Goal: Task Accomplishment & Management: Complete application form

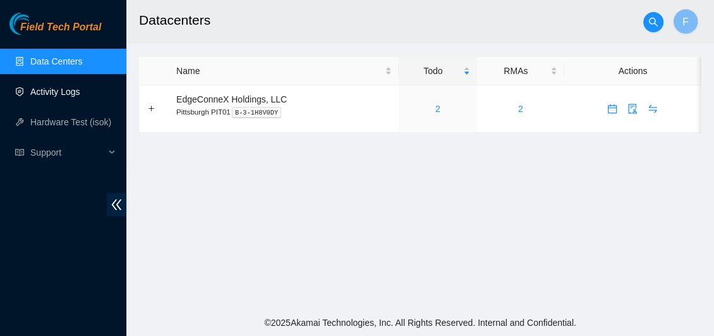
click at [44, 95] on link "Activity Logs" at bounding box center [55, 92] width 50 height 10
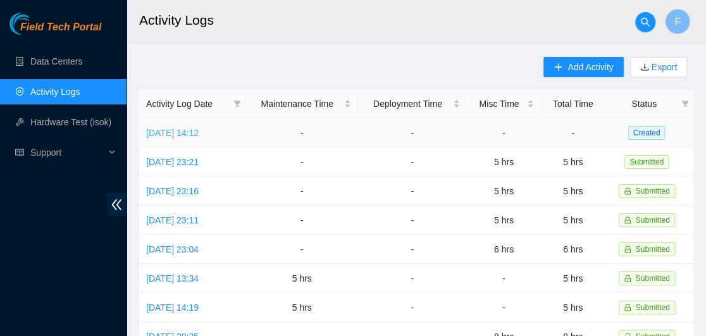
click at [199, 136] on link "[DATE] 14:12" at bounding box center [172, 133] width 52 height 10
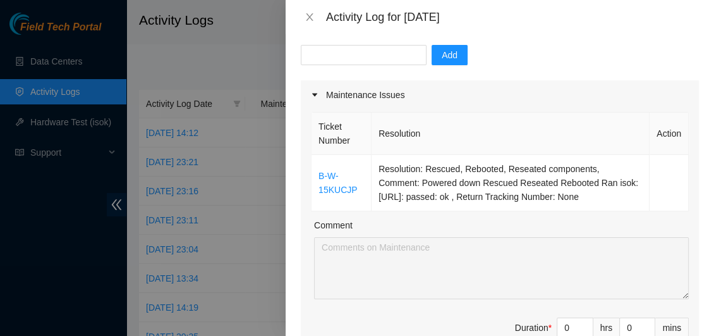
scroll to position [117, 0]
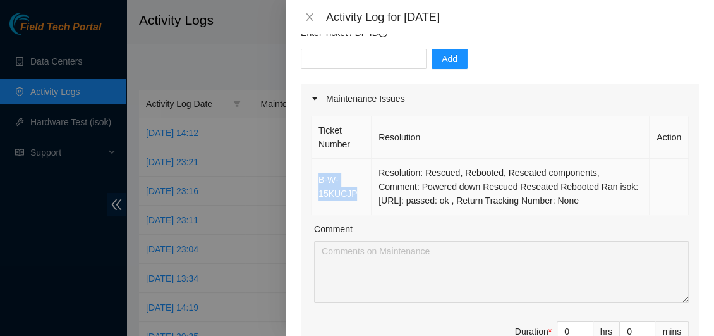
drag, startPoint x: 314, startPoint y: 169, endPoint x: 352, endPoint y: 198, distance: 47.3
click at [352, 198] on td "B-W-15KUCJP" at bounding box center [342, 187] width 60 height 56
copy link "B-W-15KUCJP"
click at [343, 57] on input "text" at bounding box center [364, 59] width 126 height 20
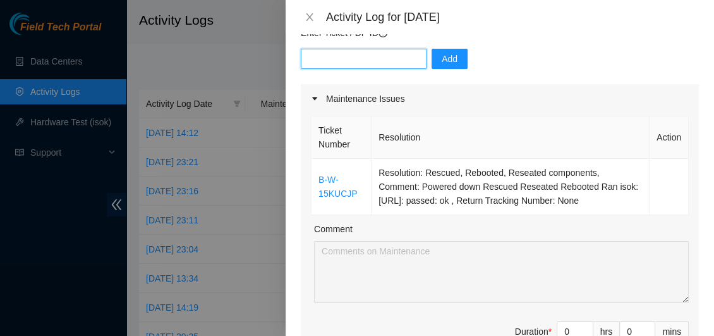
paste input "B-W-15KUCJP"
click at [412, 63] on input "B-W-15KUCJP" at bounding box center [364, 59] width 126 height 20
type input "B-W-15KUCJP"
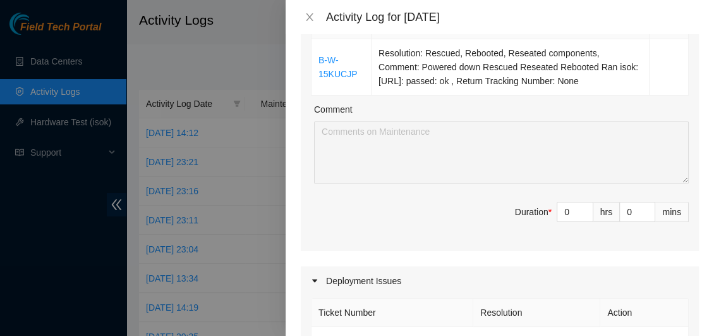
scroll to position [255, 0]
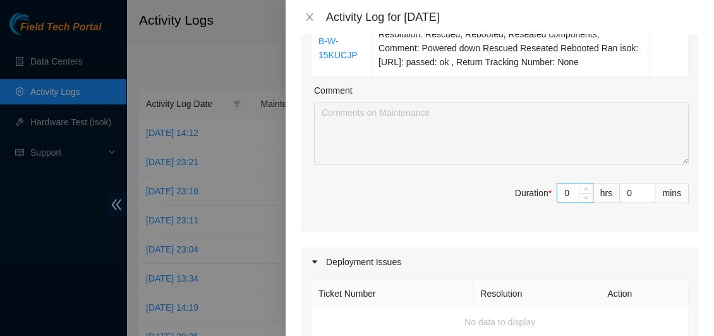
click at [565, 188] on input "0" at bounding box center [575, 192] width 35 height 19
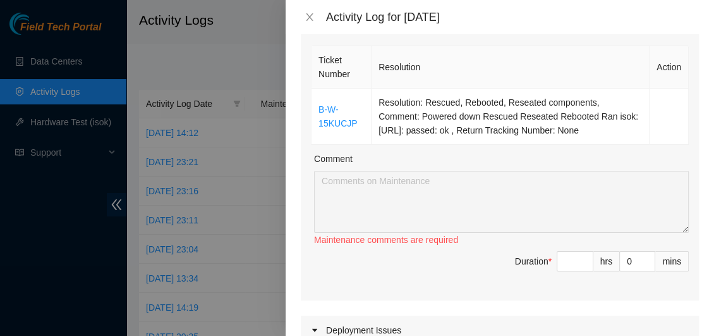
scroll to position [190, 0]
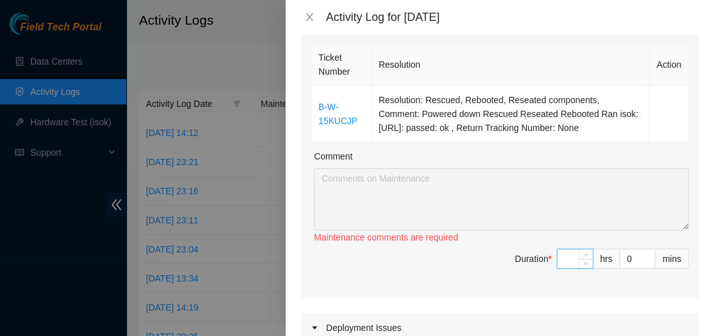
click at [558, 259] on input at bounding box center [575, 258] width 35 height 19
type input "2"
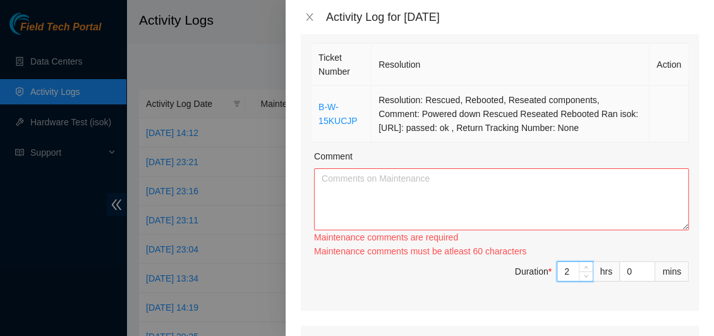
type input "2"
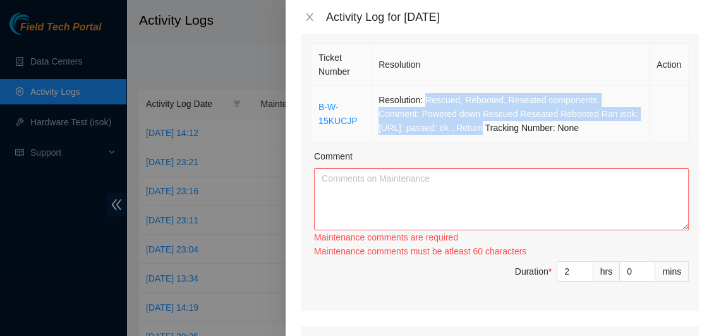
drag, startPoint x: 421, startPoint y: 100, endPoint x: 475, endPoint y: 138, distance: 66.3
click at [475, 138] on td "Resolution: Rescued, Rebooted, Reseated components, Comment: Powered down Rescu…" at bounding box center [511, 114] width 278 height 56
copy td "Rescued, Rebooted, Reseated components, Comment: Powered down Rescued Reseated …"
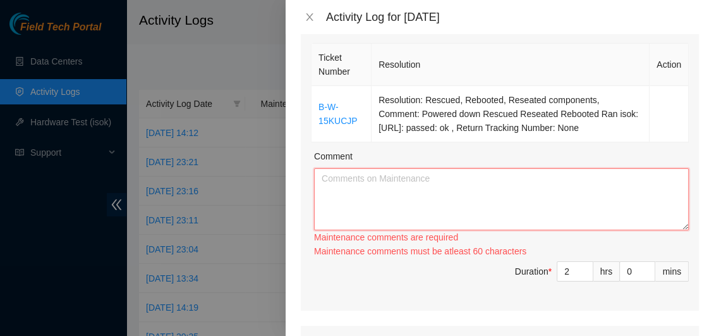
click at [356, 197] on textarea "Comment" at bounding box center [501, 199] width 375 height 62
paste textarea "Rescued, Rebooted, Reseated components, Comment: Powered down Rescued Reseated …"
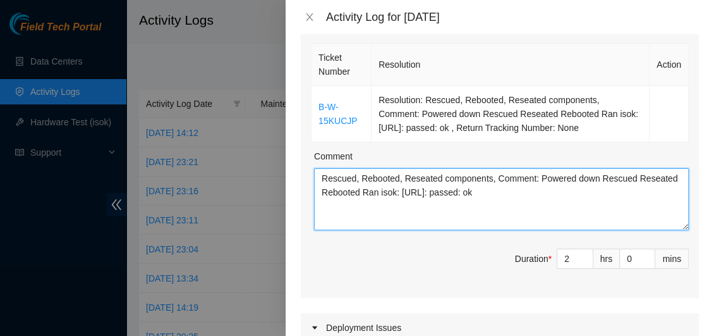
type textarea "Rescued, Rebooted, Reseated components, Comment: Powered down Rescued Reseated …"
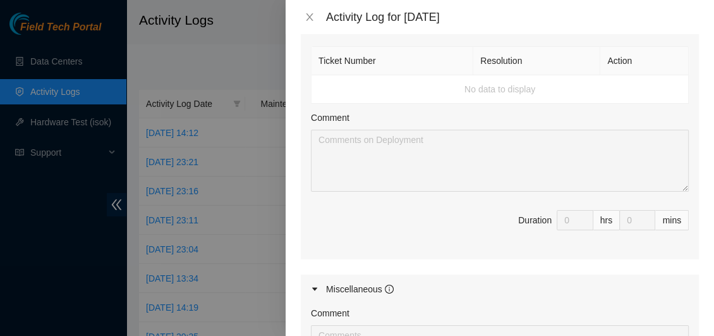
scroll to position [482, 0]
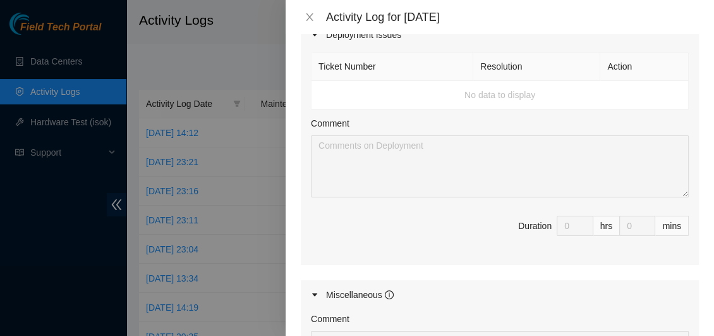
click at [345, 90] on td "No data to display" at bounding box center [500, 95] width 377 height 28
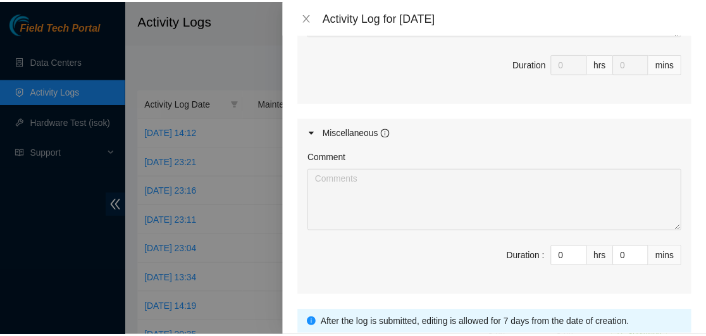
scroll to position [738, 0]
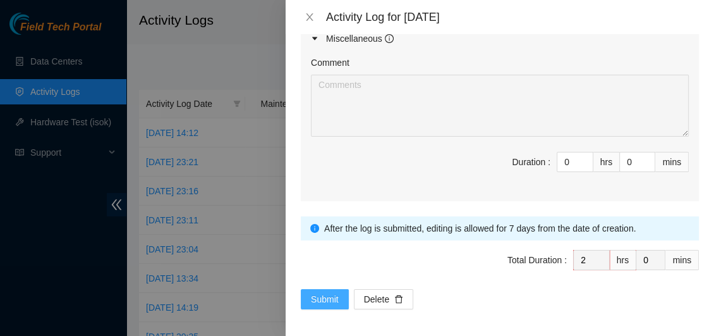
click at [317, 296] on span "Submit" at bounding box center [325, 299] width 28 height 14
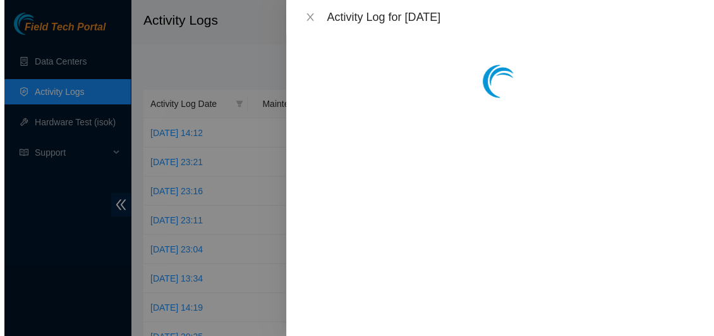
scroll to position [0, 0]
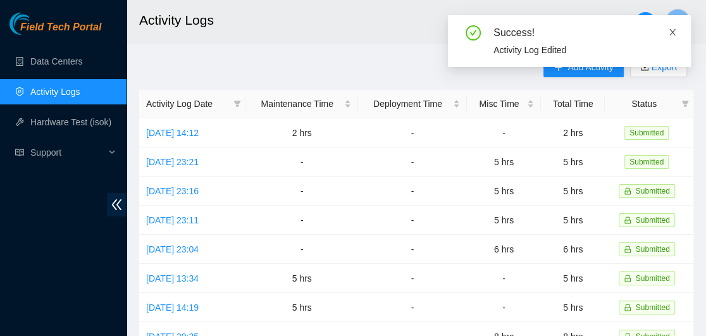
click at [671, 32] on icon "close" at bounding box center [672, 32] width 6 height 6
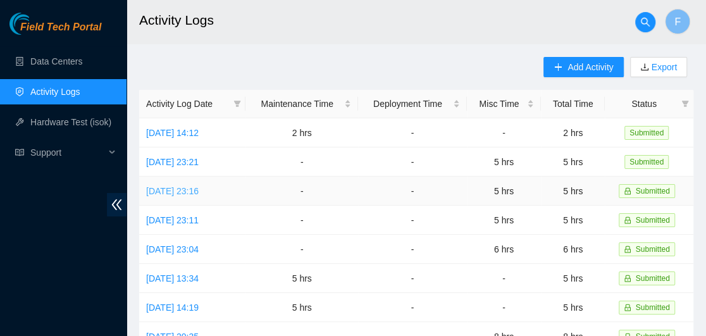
click at [199, 192] on link "[DATE] 23:16" at bounding box center [172, 191] width 52 height 10
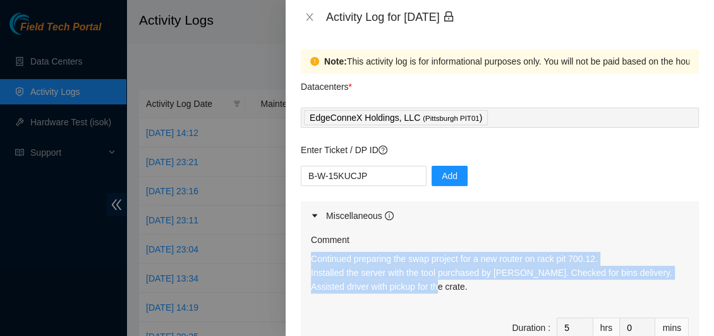
drag, startPoint x: 414, startPoint y: 290, endPoint x: 307, endPoint y: 264, distance: 110.7
click at [307, 264] on div "Comment Continued preparing the swap project for a new router on rack pit 700.1…" at bounding box center [500, 298] width 398 height 137
copy p "Continued preparing the swap project for a new router on rack pit 700.12. Insta…"
click at [308, 17] on icon "close" at bounding box center [310, 17] width 10 height 10
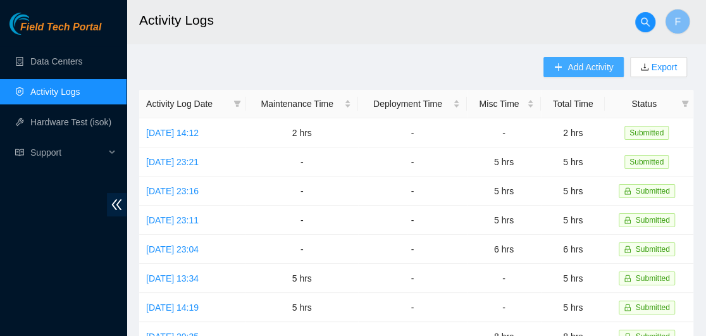
click at [570, 66] on span "Add Activity" at bounding box center [590, 67] width 46 height 14
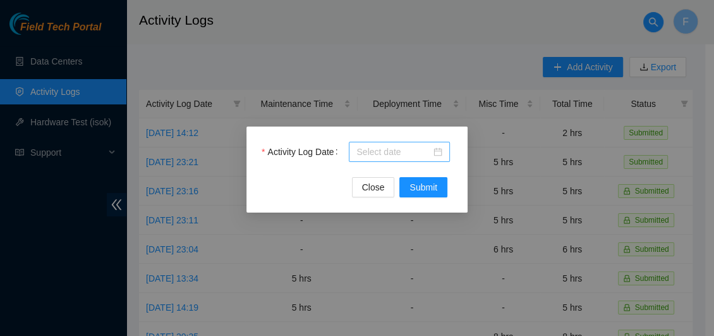
click at [439, 154] on div at bounding box center [400, 152] width 86 height 14
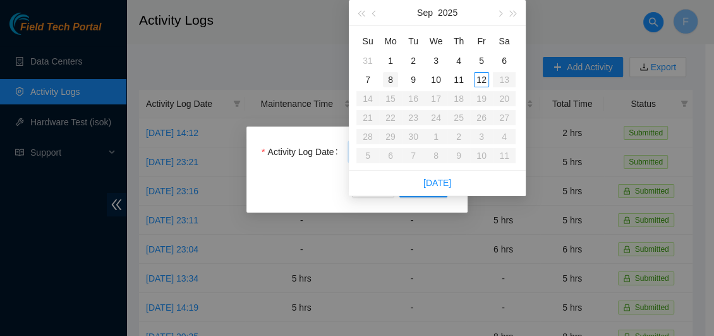
type input "[DATE]"
click at [394, 80] on div "8" at bounding box center [390, 79] width 15 height 15
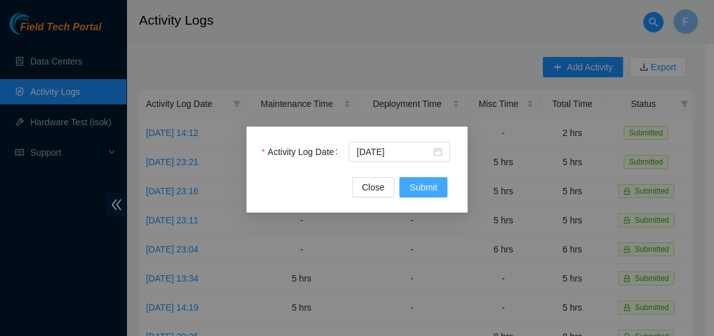
click at [424, 189] on span "Submit" at bounding box center [424, 187] width 28 height 14
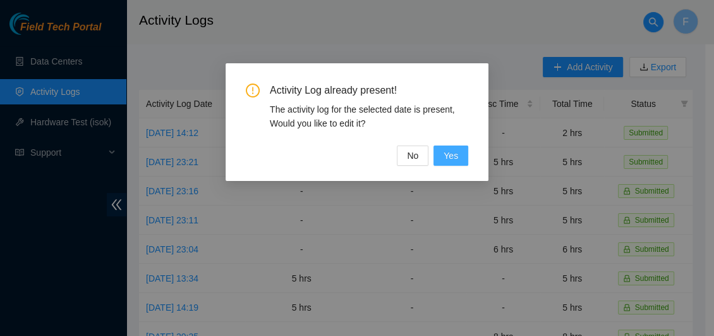
click at [448, 154] on span "Yes" at bounding box center [451, 156] width 15 height 14
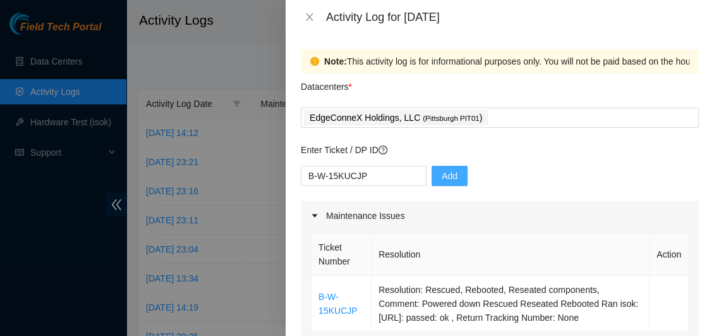
click at [442, 180] on span "Add" at bounding box center [450, 176] width 16 height 14
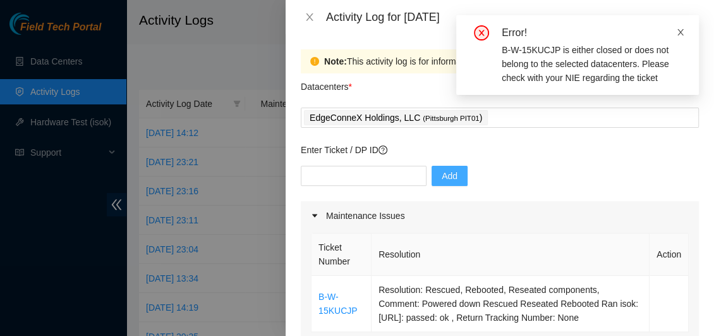
click at [683, 33] on icon "close" at bounding box center [680, 32] width 9 height 9
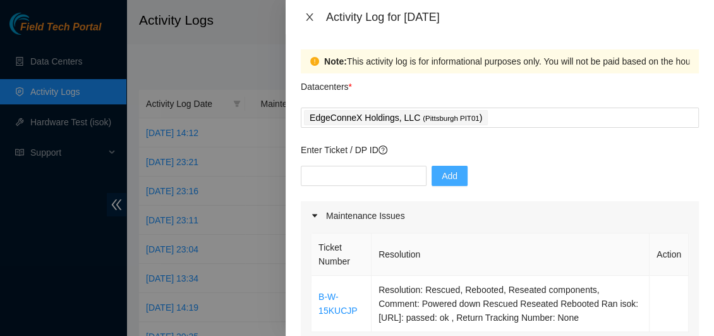
click at [309, 16] on icon "close" at bounding box center [309, 17] width 7 height 8
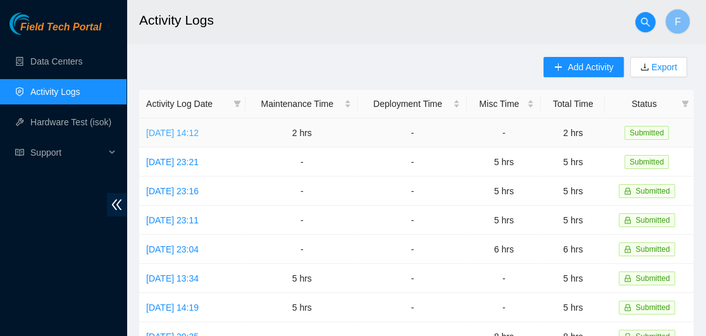
click at [199, 133] on link "[DATE] 14:12" at bounding box center [172, 133] width 52 height 10
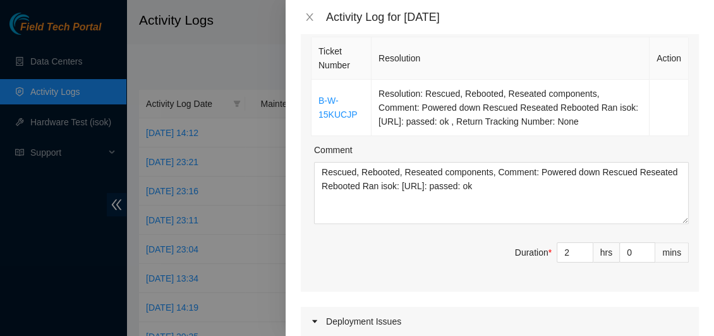
scroll to position [353, 0]
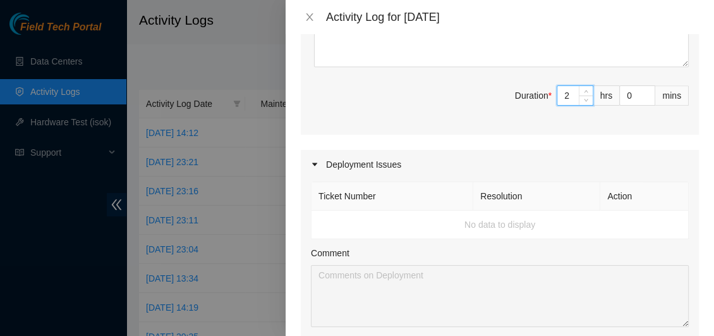
click at [563, 97] on input "2" at bounding box center [575, 95] width 35 height 19
click at [319, 163] on div at bounding box center [318, 164] width 15 height 14
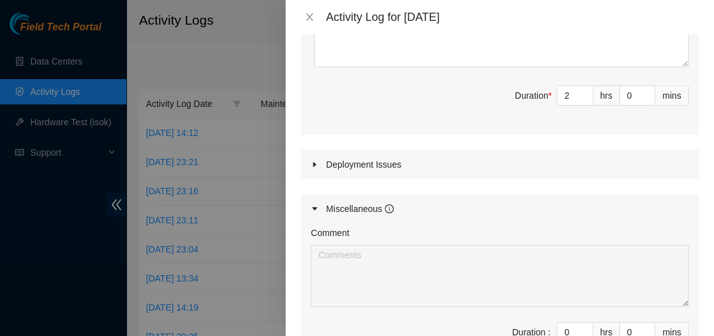
click at [319, 163] on div at bounding box center [318, 164] width 15 height 14
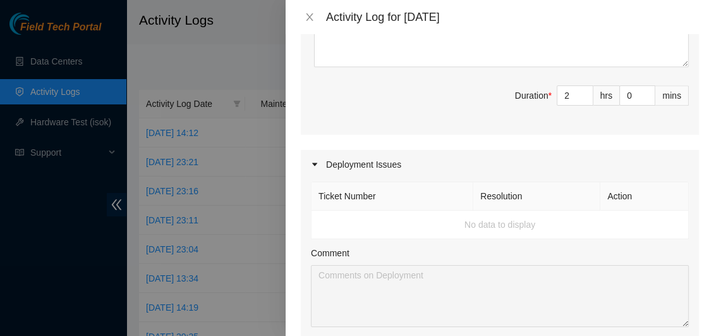
click at [476, 219] on td "No data to display" at bounding box center [500, 225] width 377 height 28
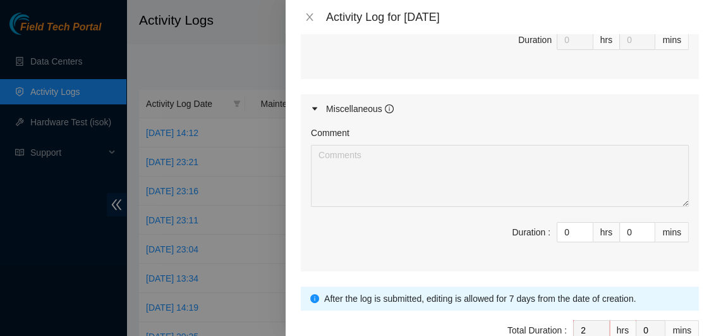
scroll to position [664, 0]
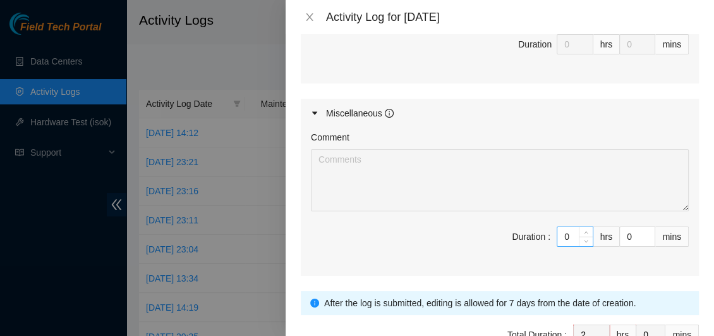
click at [562, 229] on input "0" at bounding box center [575, 236] width 35 height 19
type input "3"
type input "5"
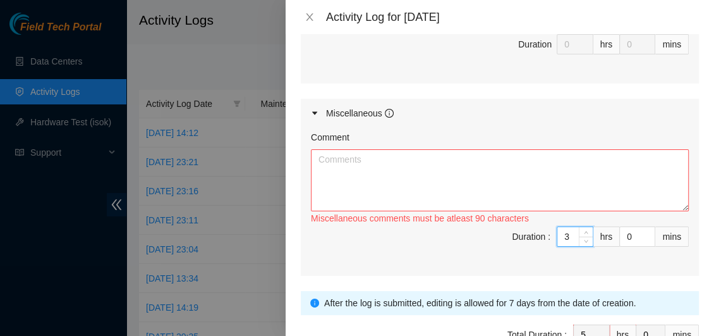
type input "3"
click at [352, 161] on textarea "Comment" at bounding box center [500, 180] width 378 height 62
paste textarea "Continued preparing the swap project for a new router on rack pit 700.12. Insta…"
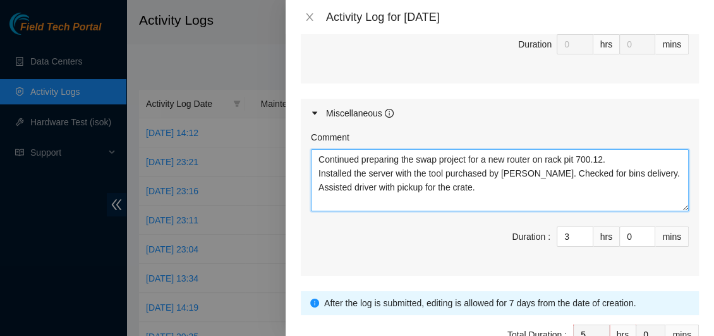
drag, startPoint x: 527, startPoint y: 174, endPoint x: 534, endPoint y: 190, distance: 16.7
click at [534, 190] on textarea "Continued preparing the swap project for a new router on rack pit 700.12. Insta…" at bounding box center [500, 180] width 378 height 62
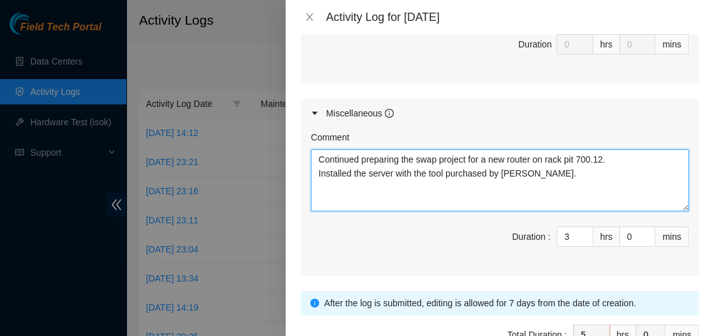
drag, startPoint x: 535, startPoint y: 172, endPoint x: 316, endPoint y: 185, distance: 219.2
click at [316, 185] on textarea "Continued preparing the swap project for a new router on rack pit 700.12. Insta…" at bounding box center [500, 180] width 378 height 62
drag, startPoint x: 563, startPoint y: 171, endPoint x: 288, endPoint y: 144, distance: 276.3
click at [288, 144] on div "Note: This activity log is for informational purposes only. You will not be pai…" at bounding box center [500, 185] width 429 height 302
click at [553, 177] on textarea "Continued preparing the swap project for a new router on rack pit 700.12. Start…" at bounding box center [500, 180] width 378 height 62
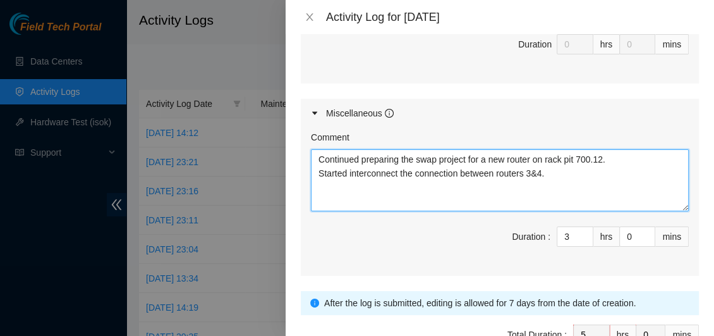
drag, startPoint x: 553, startPoint y: 177, endPoint x: 305, endPoint y: 162, distance: 247.6
click at [305, 162] on div "Comment Continued preparing the swap project for a new router on rack pit 700.1…" at bounding box center [500, 202] width 398 height 148
type textarea "Continued preparing the swap project for a new router on rack pit 700.12. Start…"
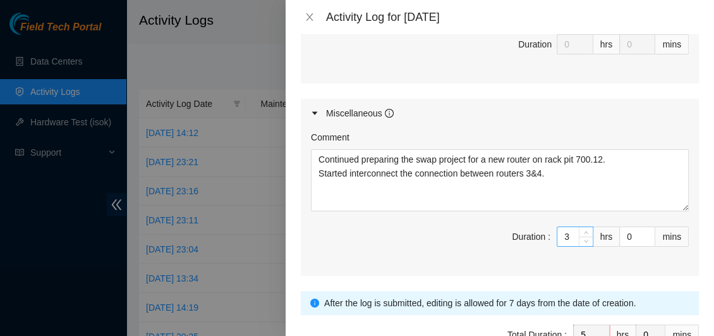
click at [563, 233] on input "3" at bounding box center [575, 236] width 35 height 19
type input "2"
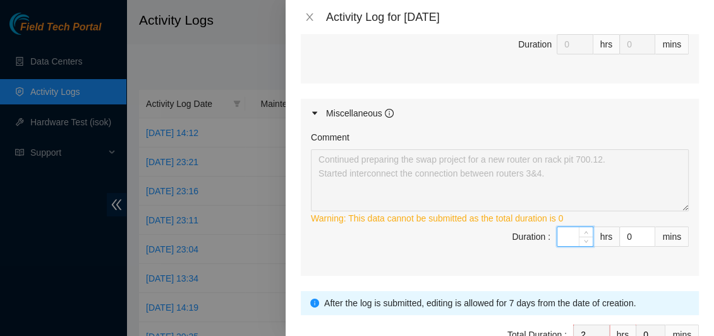
type input "4"
type input "6"
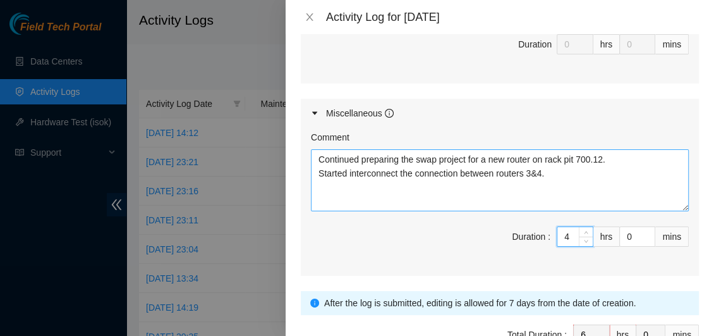
type input "4"
drag, startPoint x: 558, startPoint y: 172, endPoint x: 320, endPoint y: 156, distance: 238.3
click at [320, 156] on textarea "Continued preparing the swap project for a new router on rack pit 700.12. Start…" at bounding box center [500, 180] width 378 height 62
paste textarea "Started interconnecting the connection between routers 3 and"
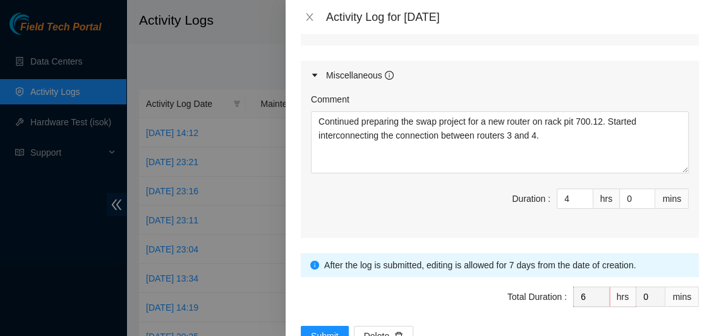
scroll to position [738, 0]
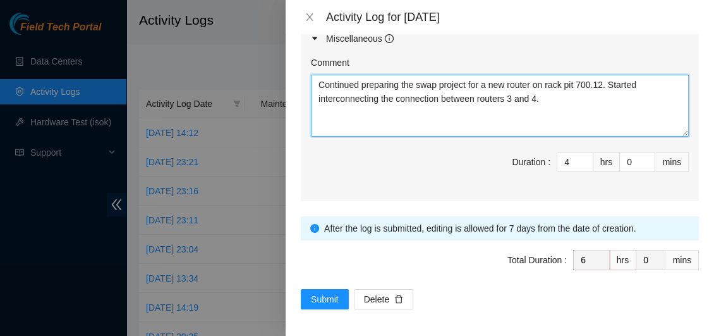
click at [610, 86] on textarea "Continued preparing the swap project for a new router on rack pit 700.12. Start…" at bounding box center [500, 106] width 378 height 62
click at [638, 100] on textarea "Continued preparing the swap project for a new router on rack pit 700.12. Compl…" at bounding box center [500, 106] width 378 height 62
type textarea "Continued preparing the swap project for a new router on rack pit 700.12. Compl…"
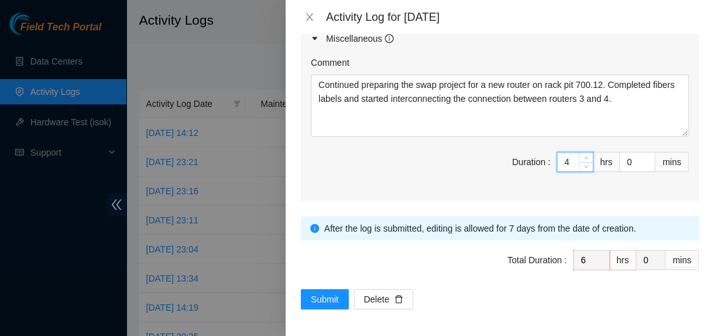
click at [561, 162] on input "4" at bounding box center [575, 161] width 35 height 19
type input "2"
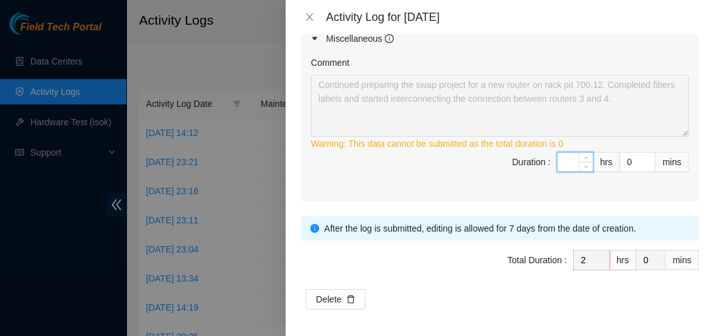
type input "5"
type input "7"
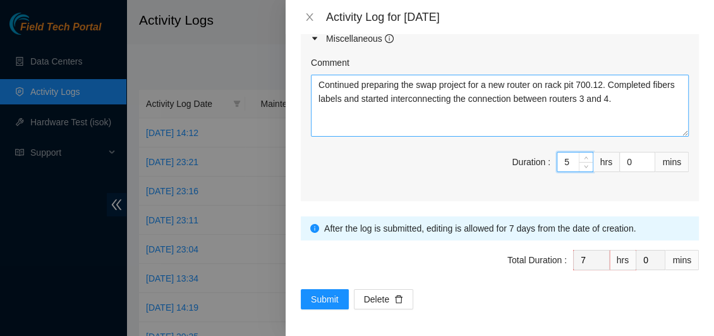
type input "5"
click at [647, 98] on textarea "Continued preparing the swap project for a new router on rack pit 700.12. Compl…" at bounding box center [500, 106] width 378 height 62
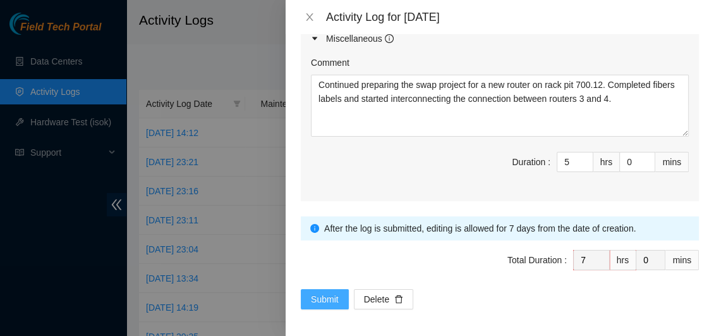
click at [324, 292] on span "Submit" at bounding box center [325, 299] width 28 height 14
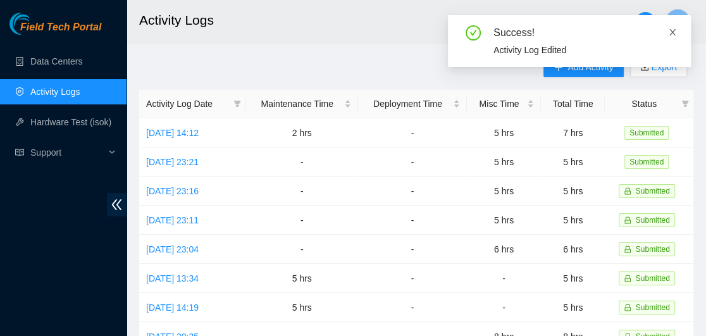
click at [675, 32] on icon "close" at bounding box center [672, 32] width 9 height 9
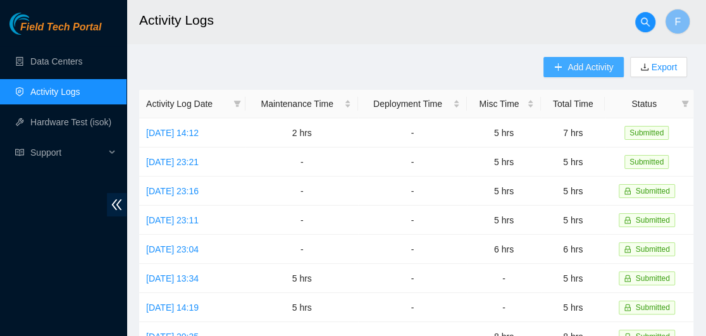
click at [590, 69] on span "Add Activity" at bounding box center [590, 67] width 46 height 14
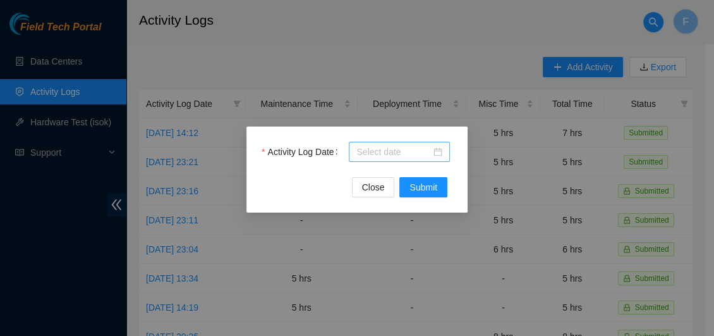
click at [439, 152] on div at bounding box center [400, 152] width 86 height 14
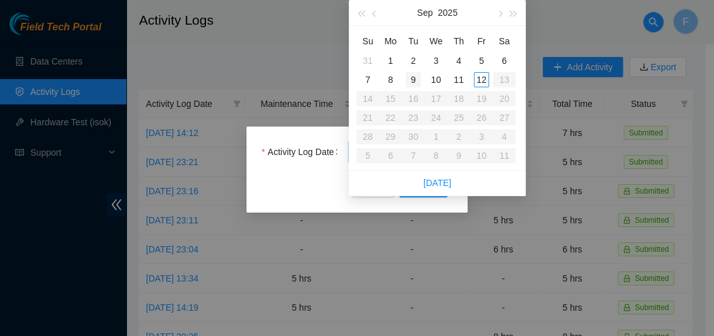
type input "[DATE]"
click at [412, 78] on div "9" at bounding box center [413, 79] width 15 height 15
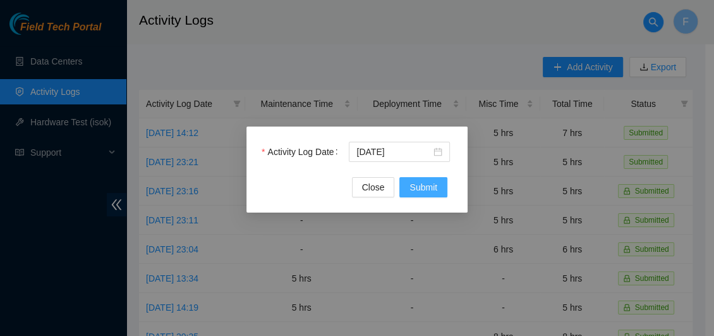
click at [417, 188] on span "Submit" at bounding box center [424, 187] width 28 height 14
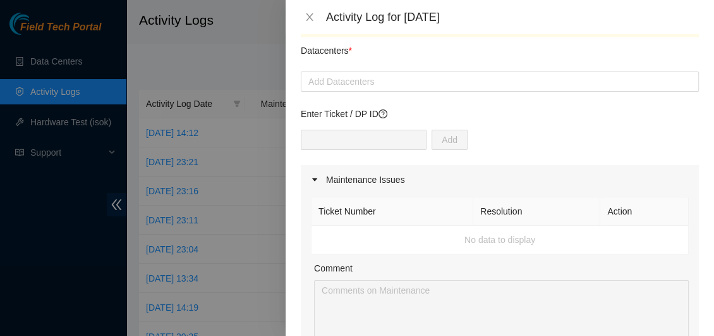
scroll to position [0, 0]
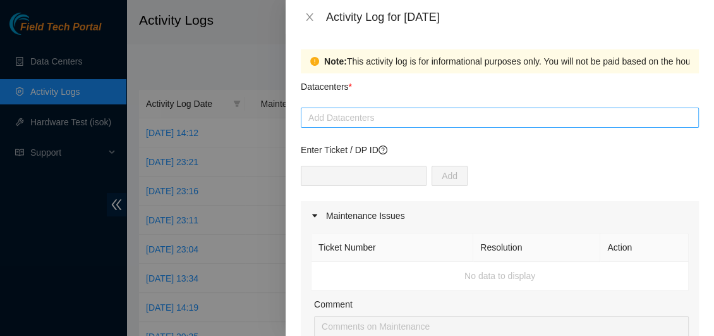
click at [367, 120] on div at bounding box center [500, 117] width 392 height 15
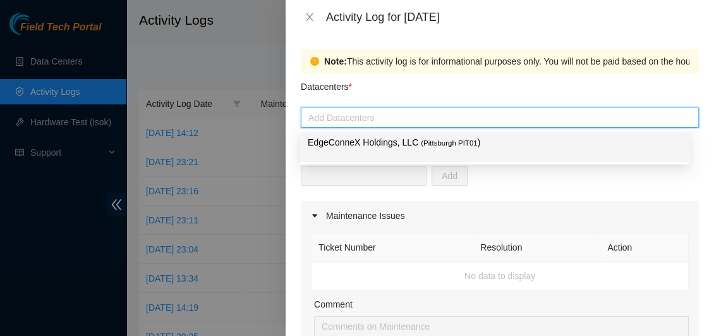
click at [367, 141] on p "EdgeConneX Holdings, LLC ( [GEOGRAPHIC_DATA] PIT01 )" at bounding box center [495, 142] width 374 height 15
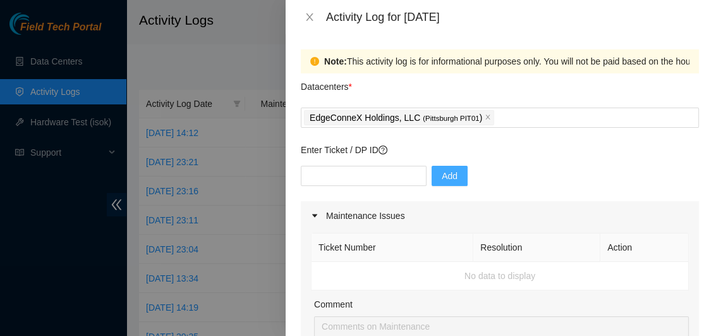
click at [442, 176] on span "Add" at bounding box center [450, 176] width 16 height 14
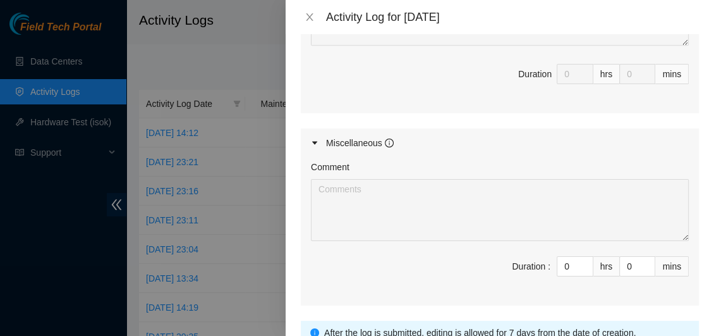
scroll to position [620, 0]
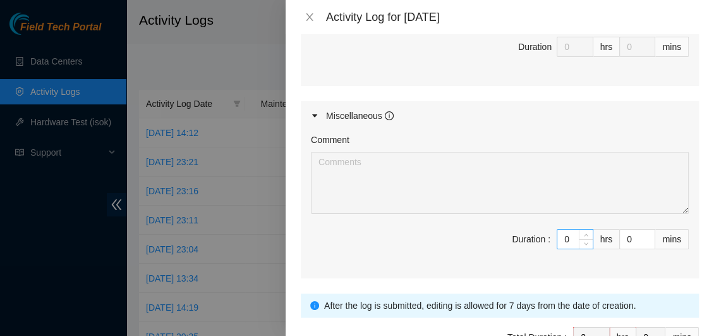
click at [564, 238] on input "0" at bounding box center [575, 238] width 35 height 19
type input "6"
type input "8"
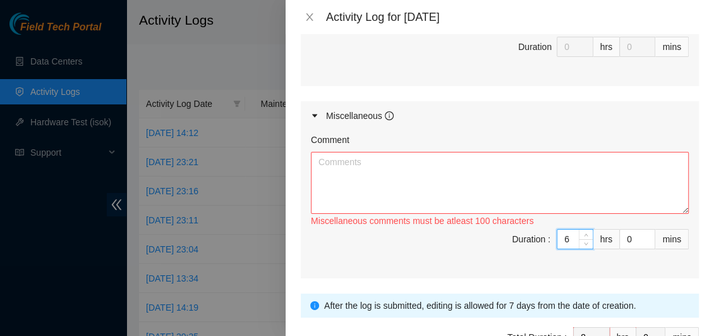
type input "6"
click at [381, 169] on textarea "Comment" at bounding box center [500, 183] width 378 height 62
paste textarea "Continued preparing the swap project for a new router on rack pit 700.12. Compl…"
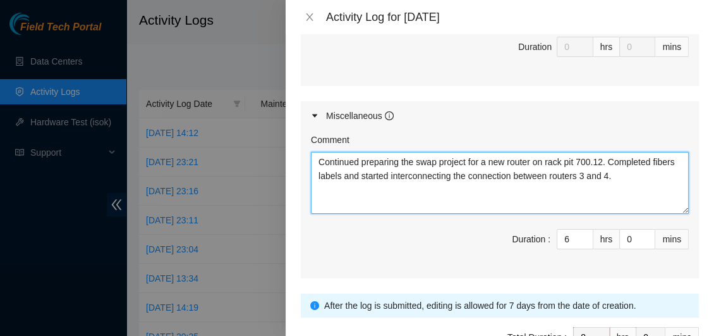
click at [317, 160] on textarea "Continued preparing the swap project for a new router on rack pit 700.12. Compl…" at bounding box center [500, 183] width 378 height 62
click at [443, 161] on textarea "Most tasks for the swap project for a new router on rack pit 700.12. Completed …" at bounding box center [500, 183] width 378 height 62
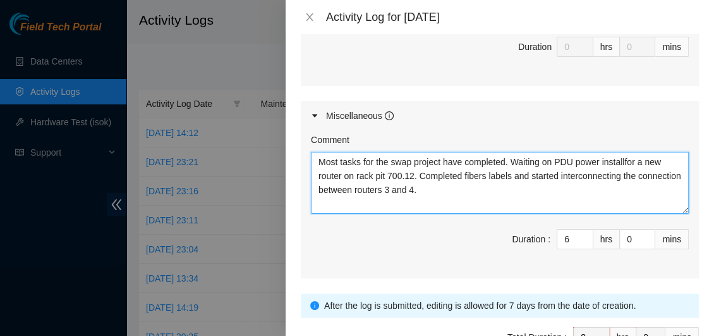
click at [491, 187] on textarea "Most tasks for the swap project have completed. Waiting on PDU power installfor…" at bounding box center [500, 183] width 378 height 62
drag, startPoint x: 419, startPoint y: 174, endPoint x: 478, endPoint y: 195, distance: 63.0
click at [478, 195] on textarea "Most tasks for the swap project have completed. Waiting on PDU power installfor…" at bounding box center [500, 183] width 378 height 62
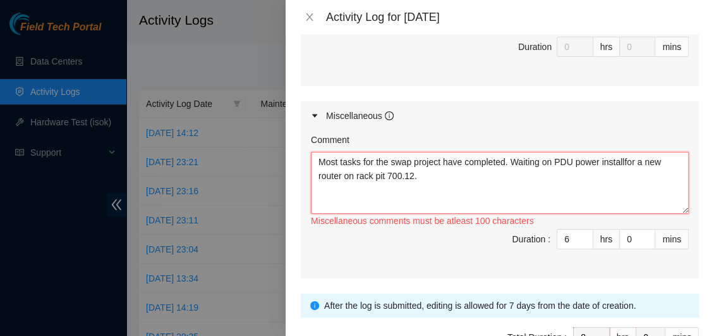
drag, startPoint x: 439, startPoint y: 184, endPoint x: 315, endPoint y: 152, distance: 128.7
click at [315, 152] on textarea "Most tasks for the swap project have completed. Waiting on PDU power installfor…" at bounding box center [500, 183] width 378 height 62
paste textarea "are completed. Waiting on PDU power installation"
click at [456, 162] on textarea "Most tasks for the swap project are completed. Waiting on PDU power installatio…" at bounding box center [500, 183] width 378 height 62
click at [493, 193] on textarea "Most tasks for the swap project were completed. Waiting on PDU power installati…" at bounding box center [500, 183] width 378 height 62
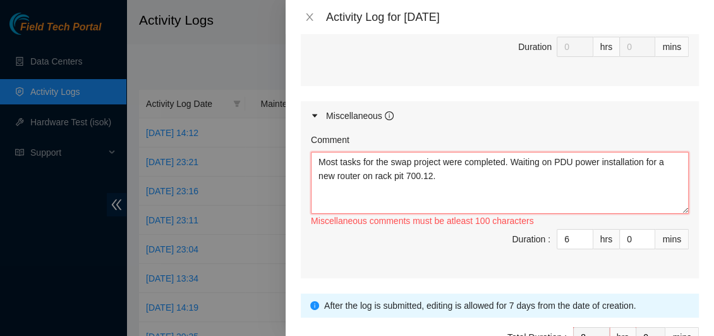
click at [507, 162] on textarea "Most tasks for the swap project were completed. Waiting on PDU power installati…" at bounding box center [500, 183] width 378 height 62
click at [505, 162] on textarea "Most tasks for the swap project were completed. Waiting on PDU power installati…" at bounding box center [500, 183] width 378 height 62
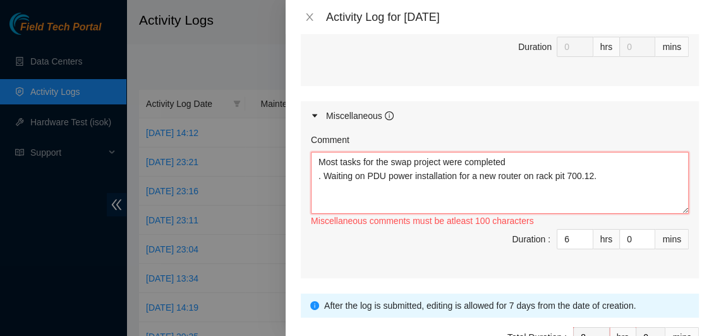
click at [508, 160] on textarea "Most tasks for the swap project were completed . Waiting on PDU power installat…" at bounding box center [500, 183] width 378 height 62
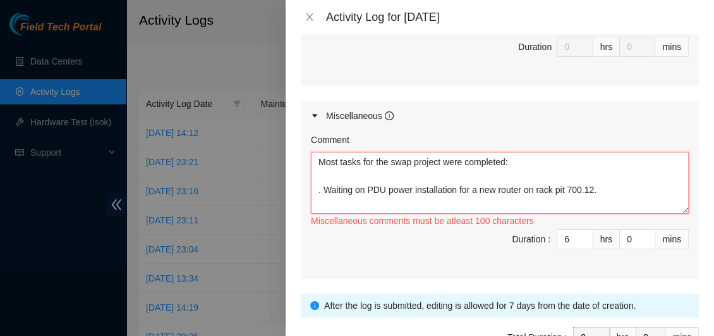
drag, startPoint x: 511, startPoint y: 162, endPoint x: 319, endPoint y: 156, distance: 192.3
click at [319, 156] on textarea "Most tasks for the swap project were completed: . Waiting on PDU power installa…" at bounding box center [500, 183] width 378 height 62
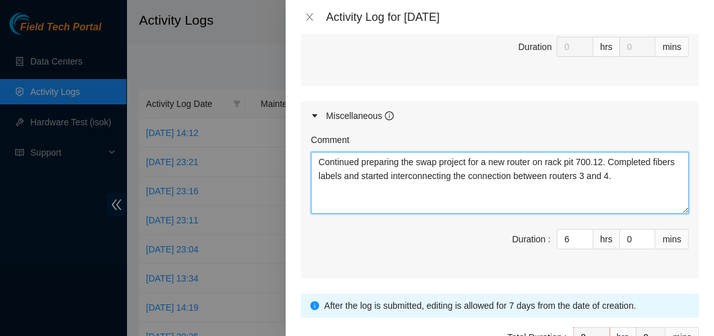
click at [608, 160] on textarea "Continued preparing the swap project for a new router on rack pit 700.12. Compl…" at bounding box center [500, 183] width 378 height 62
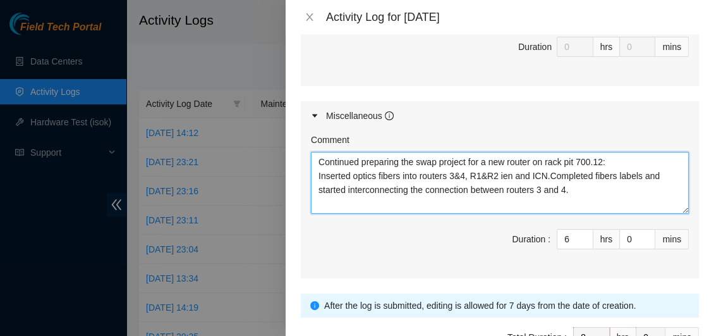
drag, startPoint x: 550, startPoint y: 171, endPoint x: 572, endPoint y: 197, distance: 33.6
click at [572, 197] on textarea "Continued preparing the swap project for a new router on rack pit 700.12: Inser…" at bounding box center [500, 183] width 378 height 62
paste textarea "Most tasks for the swap project were completed:"
drag, startPoint x: 525, startPoint y: 187, endPoint x: 317, endPoint y: 190, distance: 208.0
click at [317, 190] on textarea "Continued preparing the swap project for a new router on rack pit 700.12: Inser…" at bounding box center [500, 183] width 378 height 62
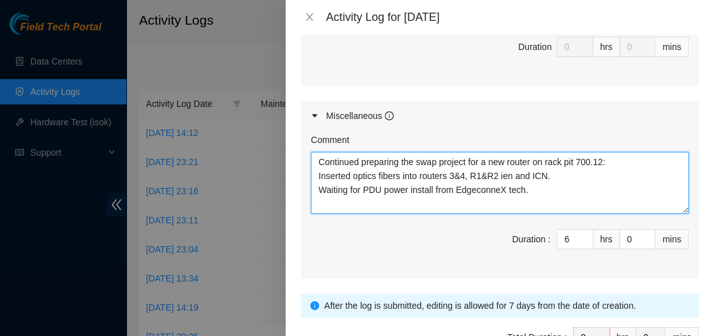
drag, startPoint x: 554, startPoint y: 192, endPoint x: 283, endPoint y: 150, distance: 275.0
click at [283, 150] on div "Activity Log for [DATE] Note: This activity log is for informational purposes o…" at bounding box center [357, 168] width 714 height 336
type textarea "Continued preparing the swap project for a new router on rack pit 700.12: Inser…"
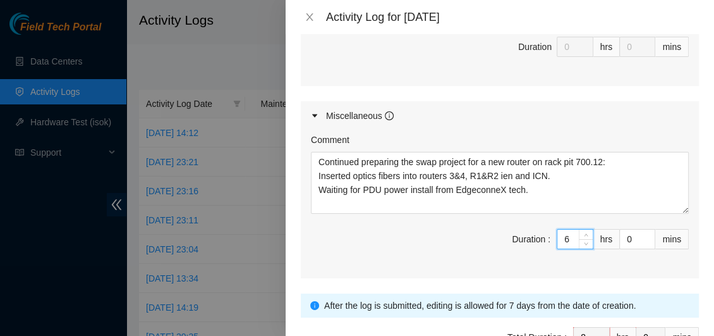
click at [561, 235] on input "6" at bounding box center [575, 238] width 35 height 19
type input "2"
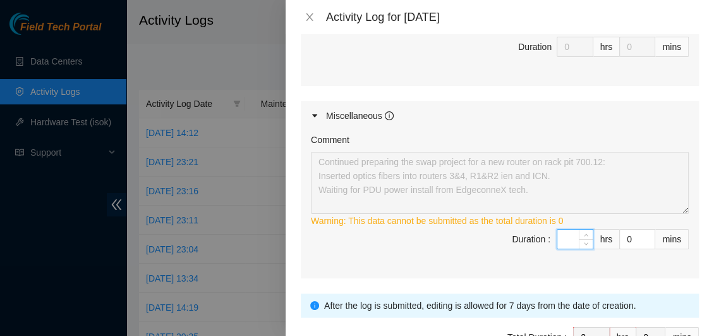
type input "7"
type input "9"
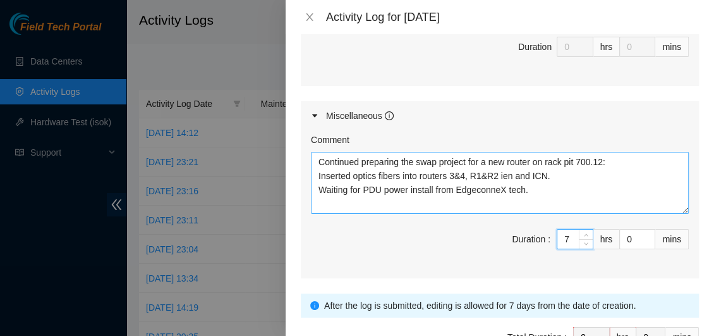
type input "7"
drag, startPoint x: 538, startPoint y: 190, endPoint x: 335, endPoint y: 154, distance: 206.0
click at [335, 154] on textarea "Continued preparing the swap project for a new router on rack pit 700.12: Inser…" at bounding box center [500, 183] width 378 height 62
click at [554, 199] on textarea "Continued preparing the swap project for a new router on rack pit 700.12: Inser…" at bounding box center [500, 183] width 378 height 62
drag, startPoint x: 551, startPoint y: 198, endPoint x: 311, endPoint y: 163, distance: 242.8
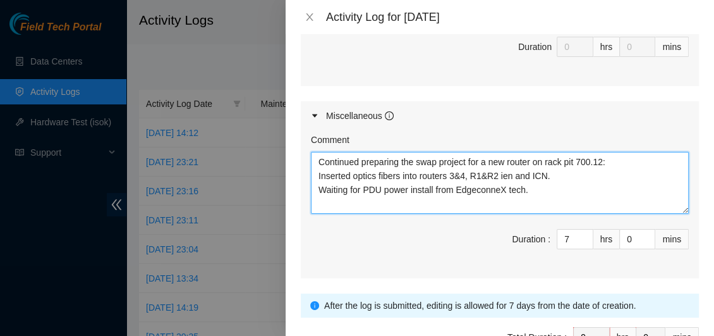
click at [311, 163] on textarea "Continued preparing the swap project for a new router on rack pit 700.12: Inser…" at bounding box center [500, 183] width 378 height 62
paste textarea "& 4, R1 & R2, [PERSON_NAME],"
type textarea "Continued preparing the swap project for a new router on rack pit 700.12: Inser…"
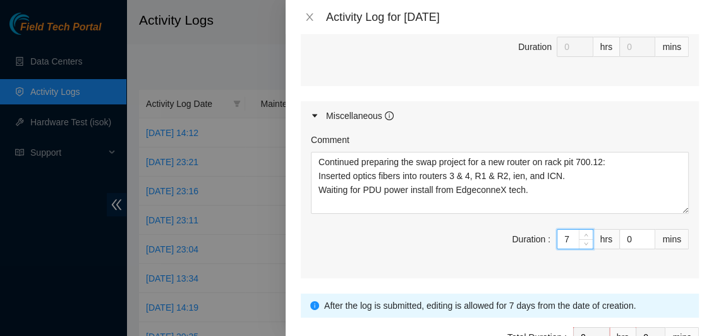
click at [561, 238] on input "7" at bounding box center [575, 238] width 35 height 19
type input "2"
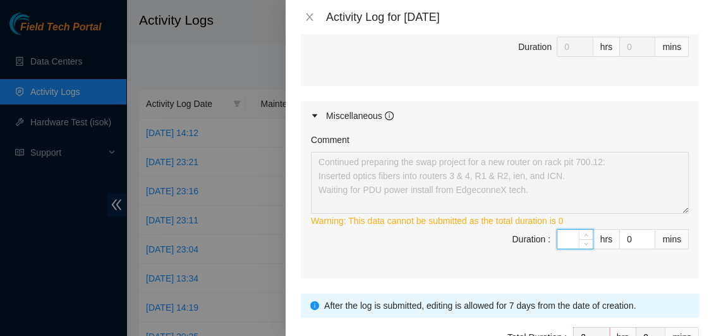
type input "6"
type input "8"
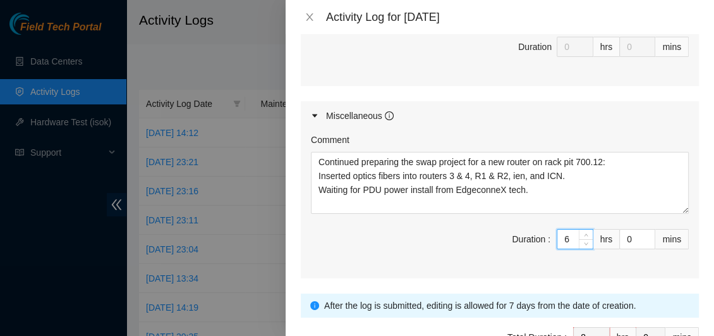
type input "6"
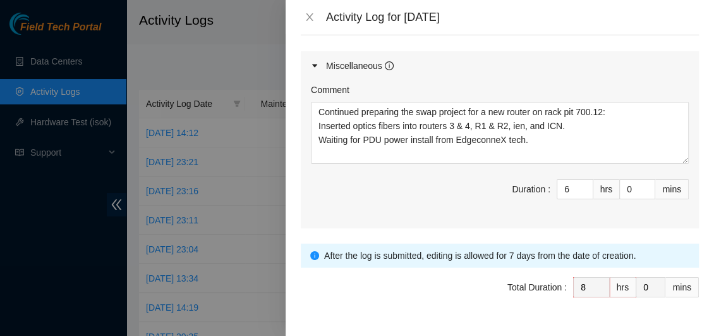
scroll to position [673, 0]
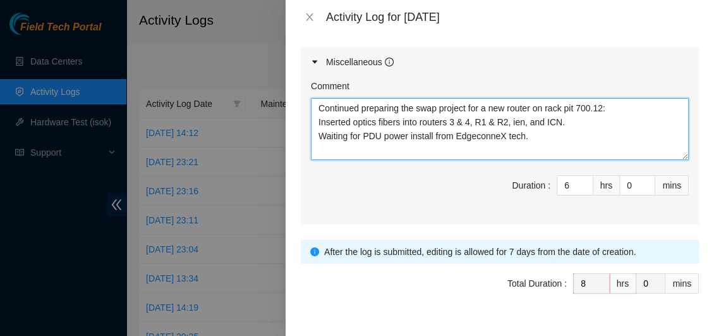
drag, startPoint x: 543, startPoint y: 139, endPoint x: 317, endPoint y: 98, distance: 230.0
click at [317, 98] on textarea "Continued preparing the swap project for a new router on rack pit 700.12: Inser…" at bounding box center [500, 129] width 378 height 62
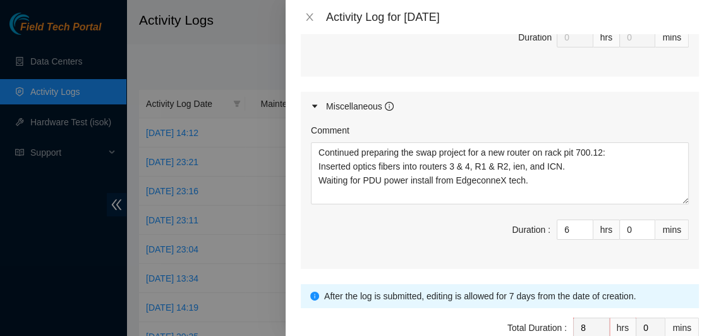
scroll to position [697, 0]
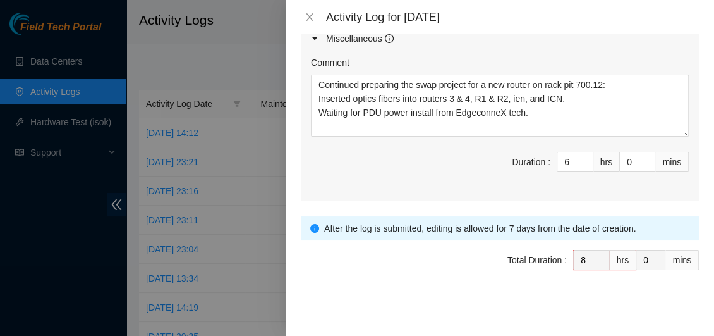
click at [606, 304] on div at bounding box center [500, 299] width 398 height 20
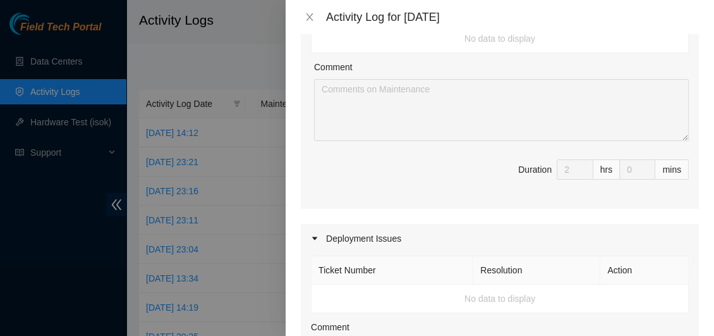
scroll to position [233, 0]
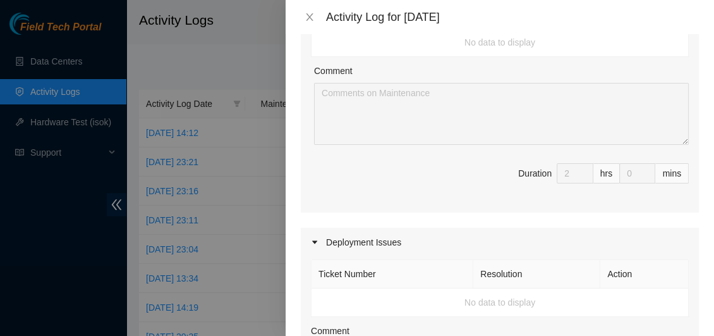
click at [659, 173] on div "mins" at bounding box center [673, 173] width 34 height 20
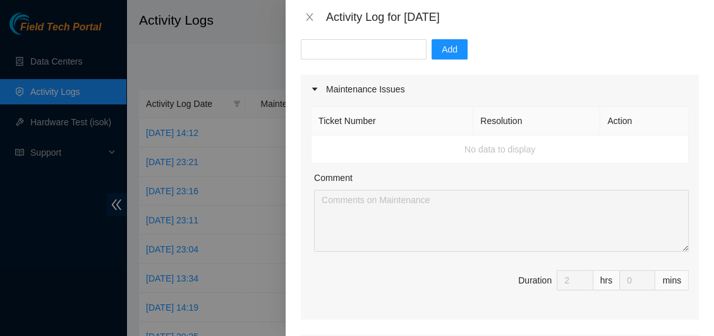
scroll to position [76, 0]
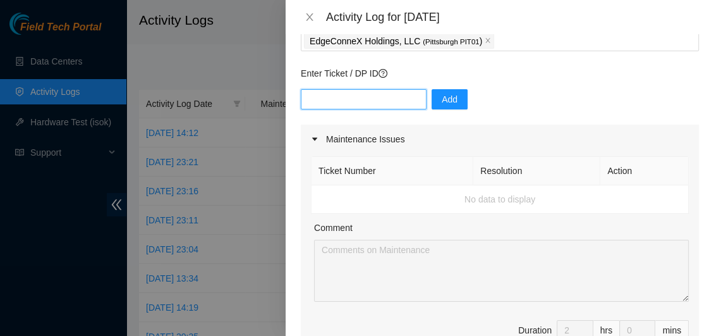
click at [396, 100] on input "text" at bounding box center [364, 99] width 126 height 20
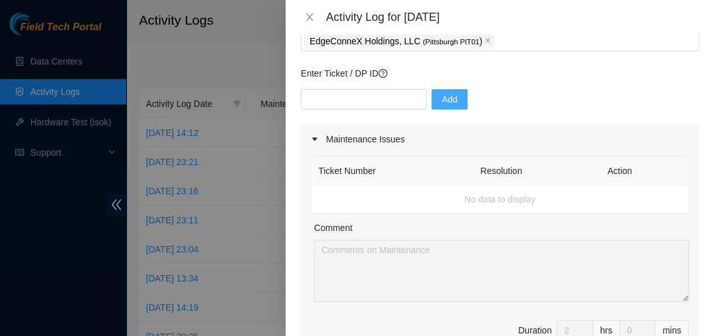
click at [442, 97] on span "Add" at bounding box center [450, 99] width 16 height 14
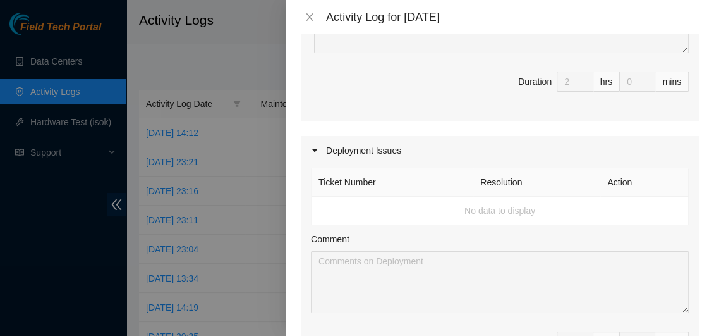
scroll to position [697, 0]
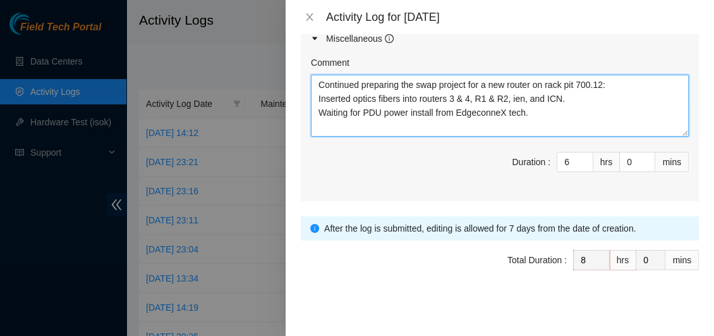
drag, startPoint x: 532, startPoint y: 114, endPoint x: 304, endPoint y: 81, distance: 230.7
click at [304, 81] on div "Comment Continued preparing the swap project for a new router on rack pit 700.1…" at bounding box center [500, 127] width 398 height 148
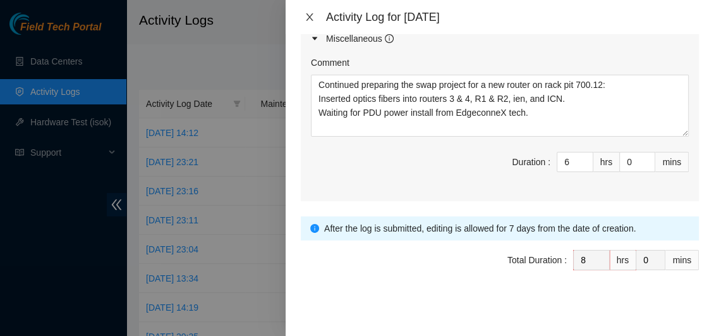
click at [311, 16] on icon "close" at bounding box center [310, 17] width 10 height 10
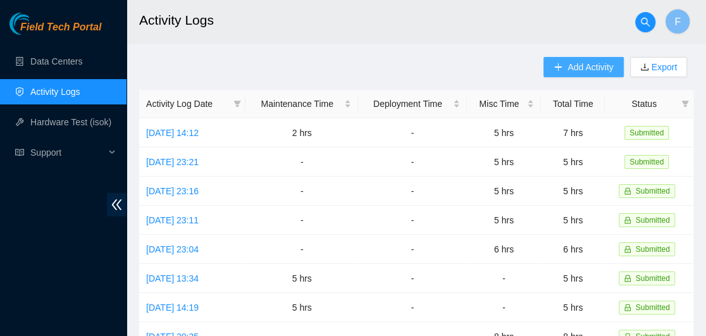
click at [588, 68] on span "Add Activity" at bounding box center [590, 67] width 46 height 14
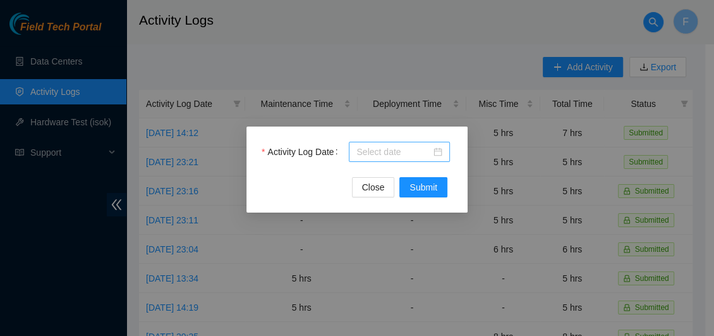
click at [438, 154] on div at bounding box center [400, 152] width 86 height 14
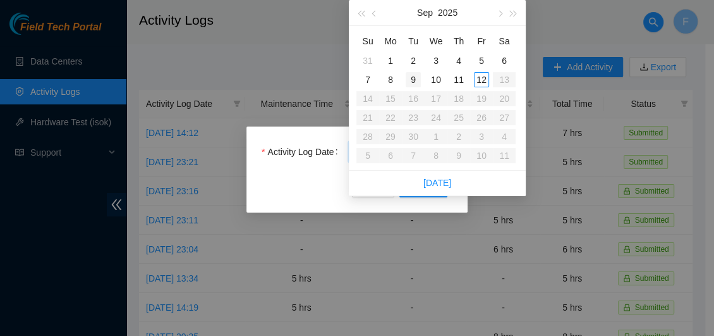
type input "[DATE]"
click at [413, 82] on div "9" at bounding box center [413, 79] width 15 height 15
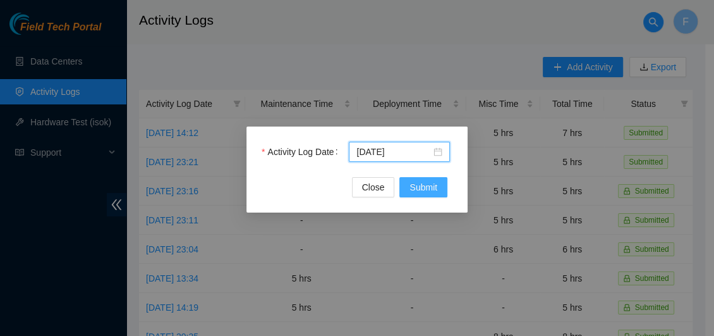
click at [428, 187] on span "Submit" at bounding box center [424, 187] width 28 height 14
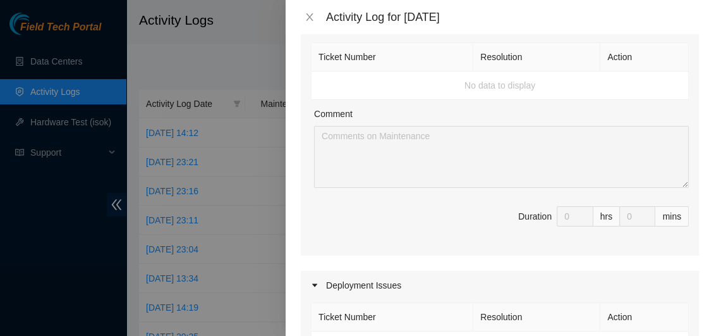
scroll to position [0, 0]
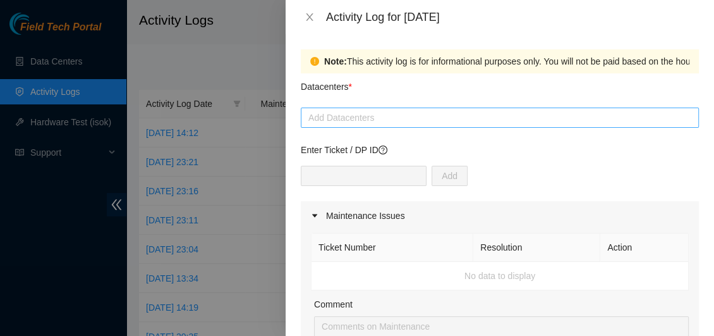
click at [460, 114] on div at bounding box center [500, 117] width 392 height 15
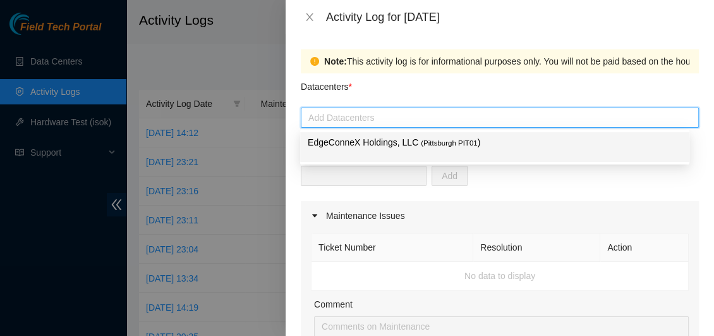
click at [427, 147] on span "( [GEOGRAPHIC_DATA] PIT01" at bounding box center [449, 143] width 57 height 8
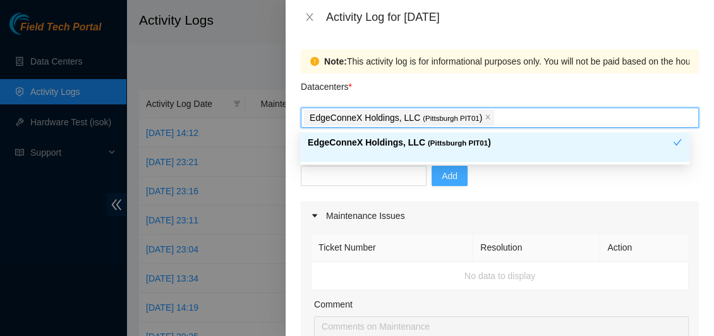
click at [445, 174] on span "Add" at bounding box center [450, 176] width 16 height 14
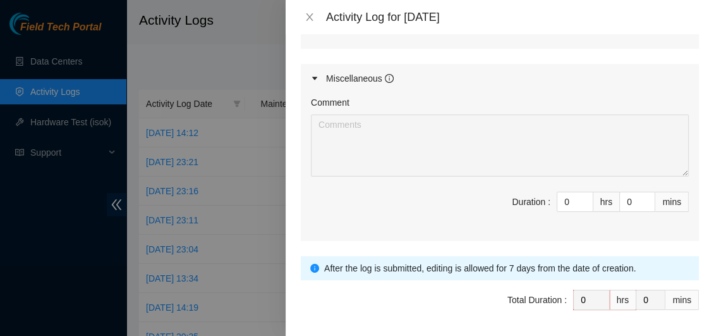
scroll to position [697, 0]
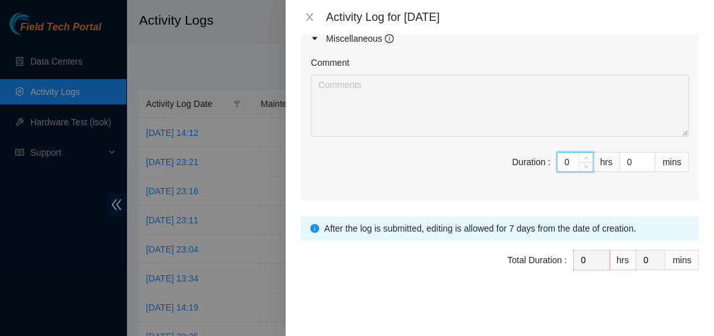
click at [562, 157] on input "0" at bounding box center [575, 161] width 35 height 19
type input "6"
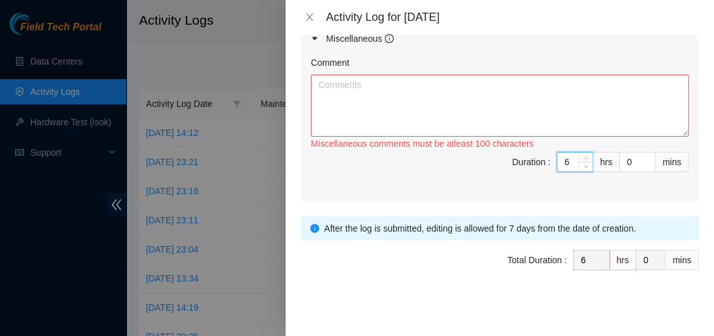
type input "6"
click at [414, 106] on textarea "Comment" at bounding box center [500, 106] width 378 height 62
paste textarea "Continued preparing the swap project for a new router on rack pit 700.12: Inser…"
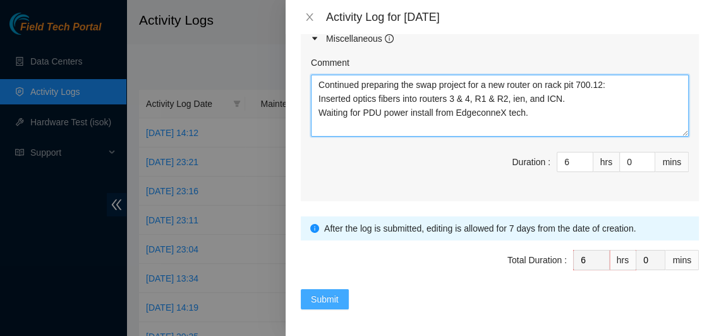
type textarea "Continued preparing the swap project for a new router on rack pit 700.12: Inser…"
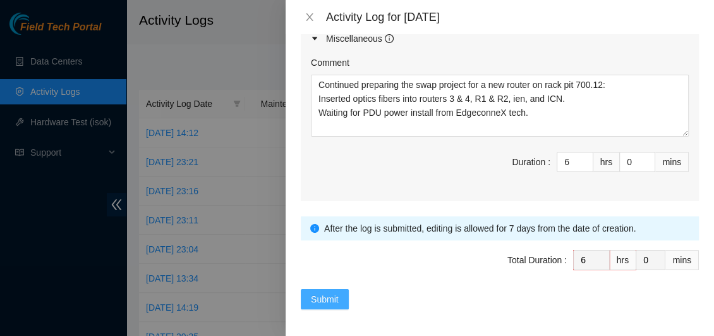
click at [336, 297] on span "Submit" at bounding box center [325, 299] width 28 height 14
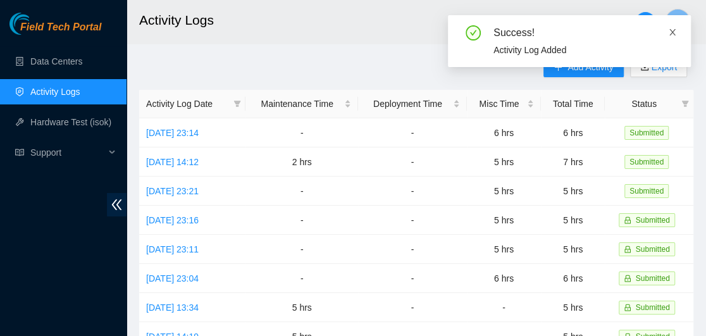
click at [671, 35] on icon "close" at bounding box center [672, 32] width 9 height 9
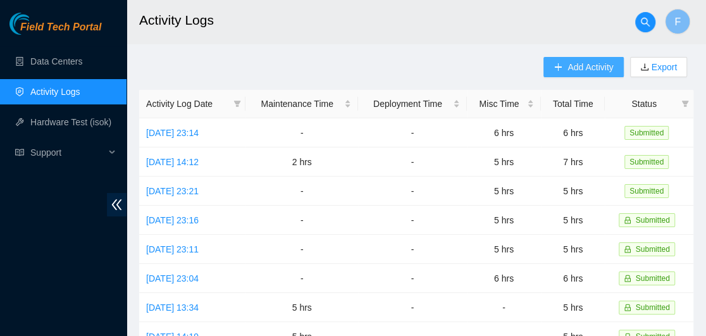
click at [584, 64] on span "Add Activity" at bounding box center [590, 67] width 46 height 14
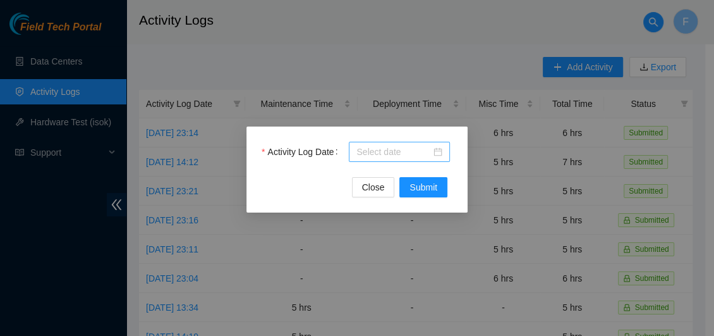
click at [439, 154] on div at bounding box center [400, 152] width 86 height 14
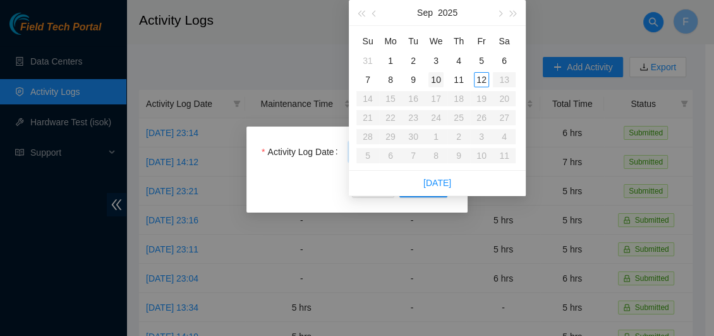
type input "[DATE]"
click at [437, 79] on div "10" at bounding box center [436, 79] width 15 height 15
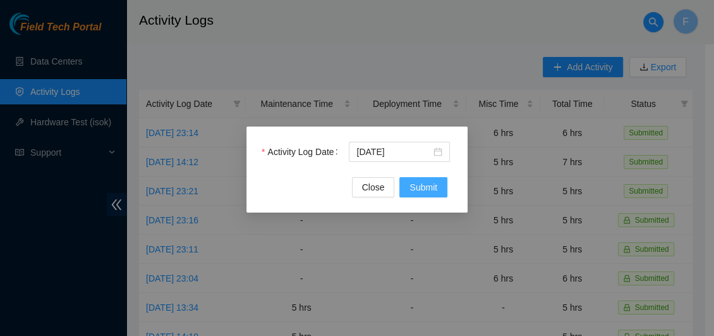
click at [424, 190] on span "Submit" at bounding box center [424, 187] width 28 height 14
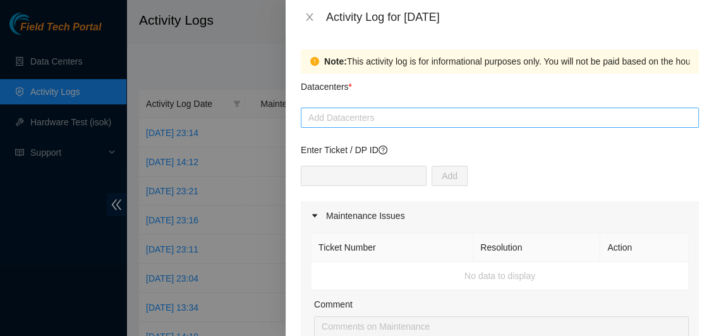
click at [388, 117] on div at bounding box center [500, 117] width 392 height 15
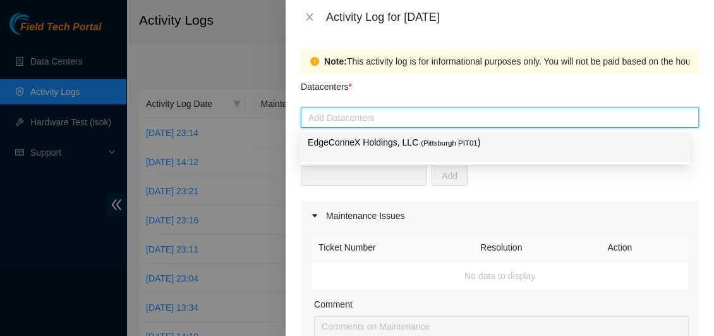
click at [388, 148] on p "EdgeConneX Holdings, LLC ( [GEOGRAPHIC_DATA] PIT01 )" at bounding box center [495, 142] width 374 height 15
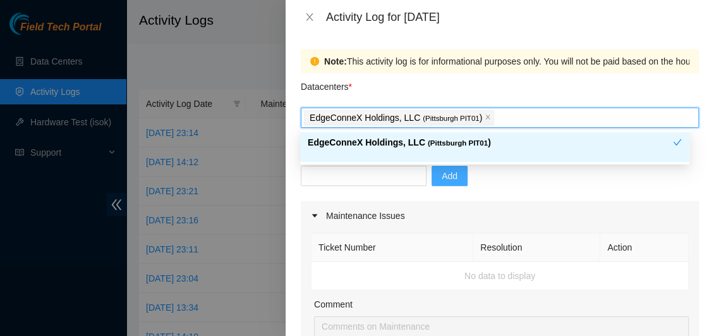
click at [445, 172] on span "Add" at bounding box center [450, 176] width 16 height 14
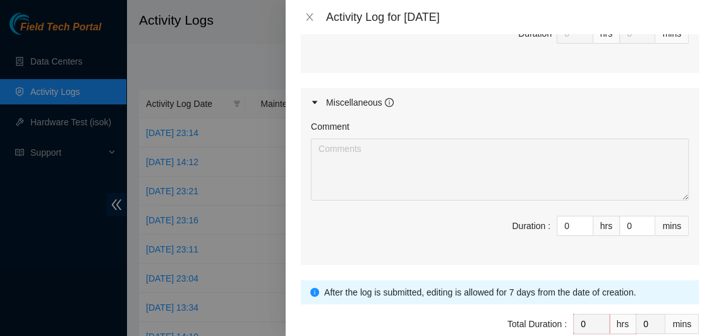
scroll to position [635, 0]
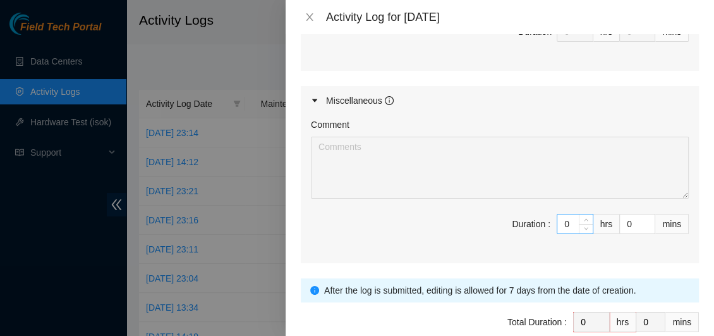
click at [568, 223] on input "0" at bounding box center [575, 223] width 35 height 19
type input "6"
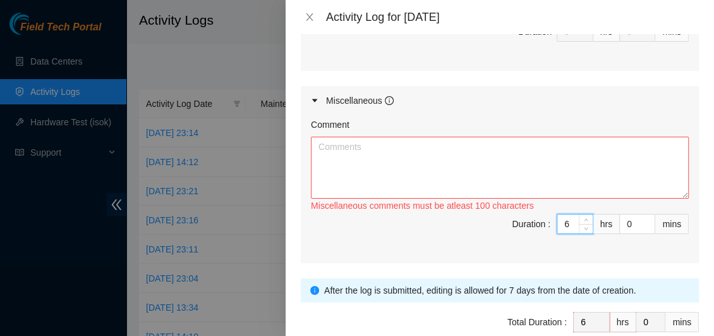
type input "6"
click at [411, 149] on textarea "Comment" at bounding box center [500, 168] width 378 height 62
paste textarea "Continued preparing the swap project for a new router on rack pit 700.12: Inser…"
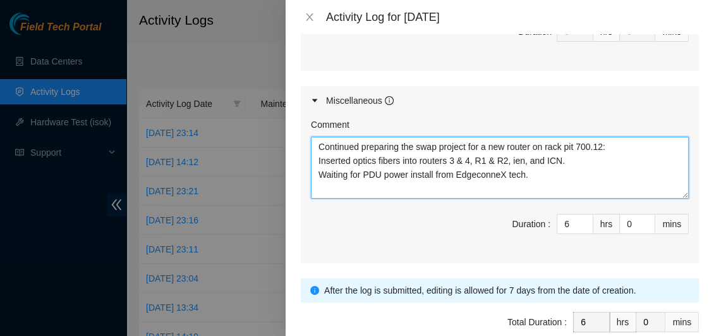
drag, startPoint x: 402, startPoint y: 146, endPoint x: 314, endPoint y: 143, distance: 87.9
click at [314, 143] on textarea "Continued preparing the swap project for a new router on rack pit 700.12: Inser…" at bounding box center [500, 168] width 378 height 62
click at [554, 145] on textarea "Most of the swap project for a new router on rack pit 700.12: Inserted optics f…" at bounding box center [500, 168] width 378 height 62
drag, startPoint x: 566, startPoint y: 160, endPoint x: 557, endPoint y: 156, distance: 10.5
drag, startPoint x: 377, startPoint y: 161, endPoint x: 305, endPoint y: 156, distance: 72.3
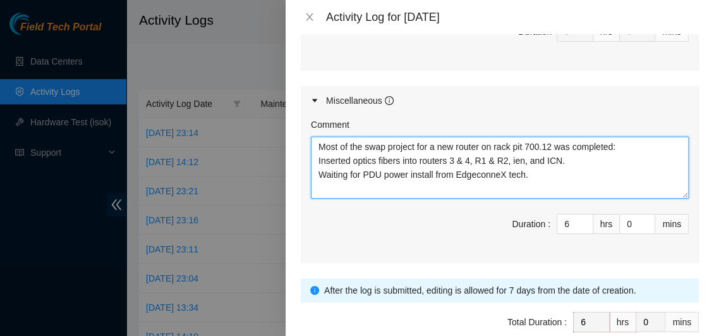
click at [305, 156] on div "Comment Most of the swap project for a new router on rack pit 700.12 was comple…" at bounding box center [500, 189] width 398 height 148
click at [429, 161] on textarea "Most of the swap project for a new router on rack pit 700.12 was completed: Int…" at bounding box center [500, 168] width 378 height 62
click at [480, 161] on textarea "Most of the swap project for a new router on rack pit 700.12 was completed: Int…" at bounding box center [500, 168] width 378 height 62
drag, startPoint x: 535, startPoint y: 175, endPoint x: 315, endPoint y: 175, distance: 220.6
click at [315, 175] on textarea "Most of the swap project for a new router on rack pit 700.12 was completed: Int…" at bounding box center [500, 168] width 378 height 62
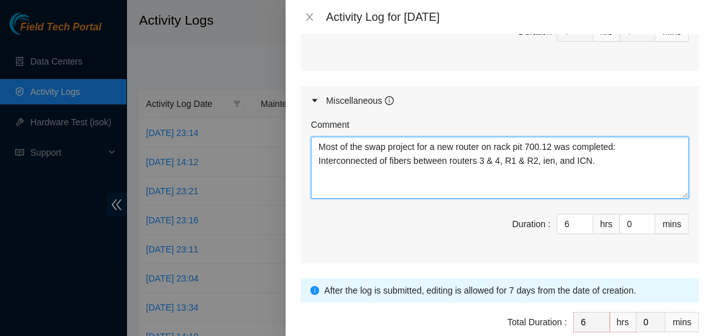
type textarea "Most of the swap project for a new router on rack pit 700.12 was completed: Int…"
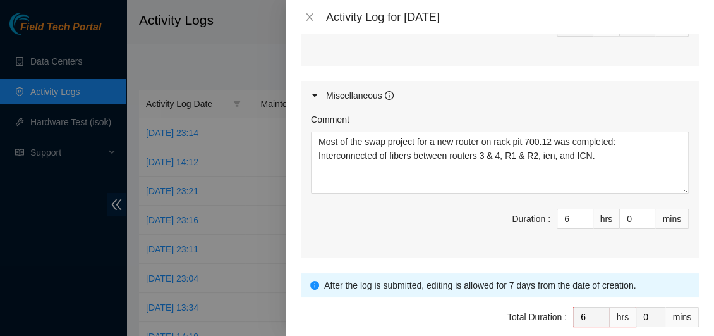
scroll to position [697, 0]
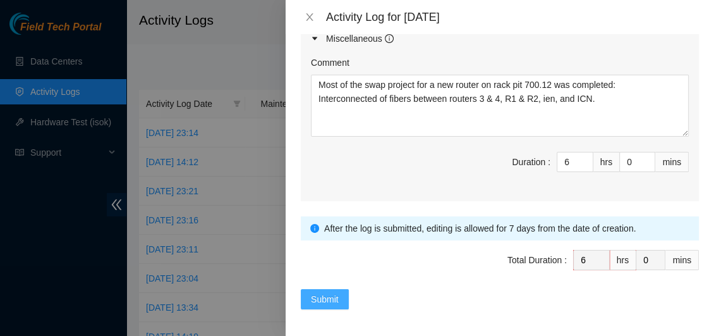
click at [331, 293] on span "Submit" at bounding box center [325, 299] width 28 height 14
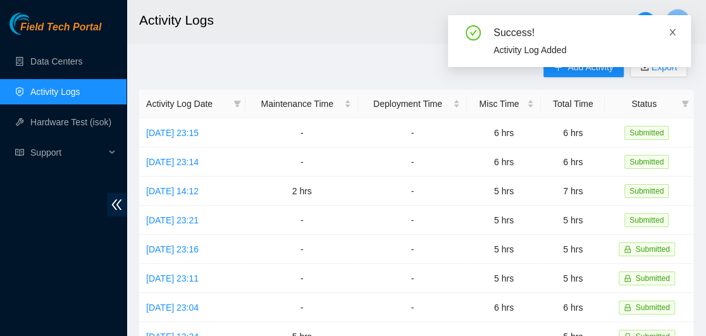
click at [674, 35] on icon "close" at bounding box center [672, 32] width 9 height 9
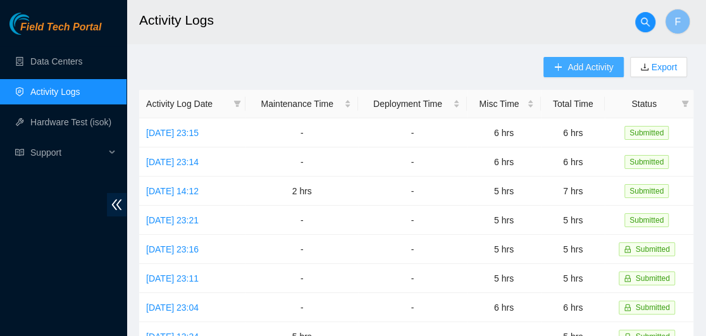
click at [584, 67] on span "Add Activity" at bounding box center [590, 67] width 46 height 14
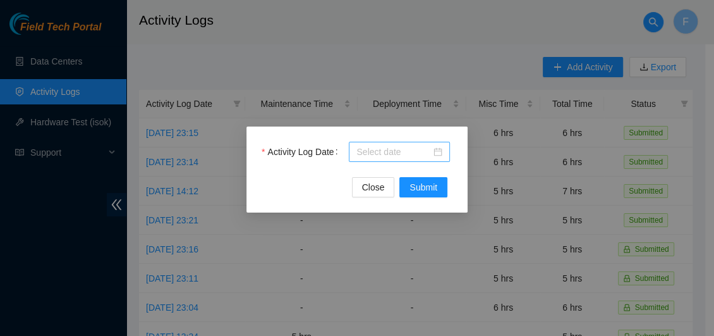
click at [439, 152] on div at bounding box center [400, 152] width 86 height 14
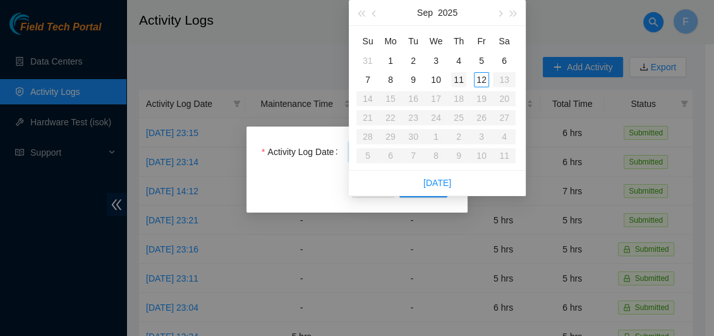
type input "[DATE]"
click at [456, 79] on div "11" at bounding box center [458, 79] width 15 height 15
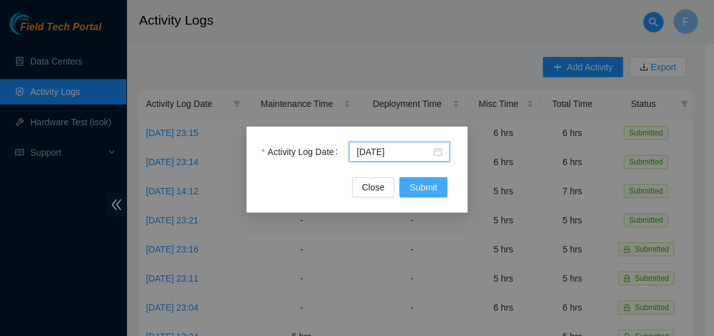
click at [418, 186] on span "Submit" at bounding box center [424, 187] width 28 height 14
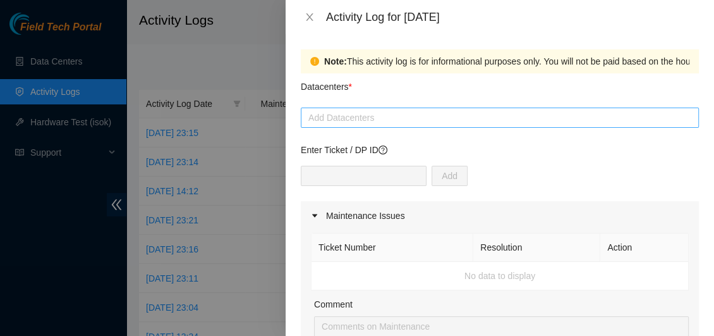
click at [434, 125] on div at bounding box center [500, 117] width 392 height 15
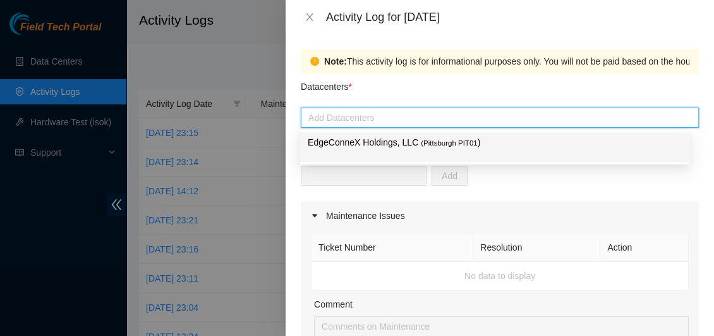
click at [415, 145] on p "EdgeConneX Holdings, LLC ( [GEOGRAPHIC_DATA] PIT01 )" at bounding box center [495, 142] width 374 height 15
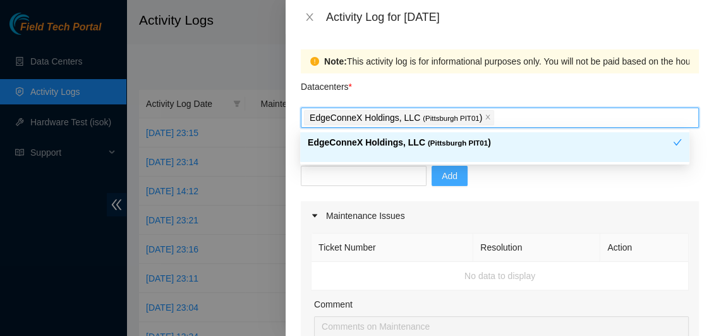
click at [449, 170] on span "Add" at bounding box center [450, 176] width 16 height 14
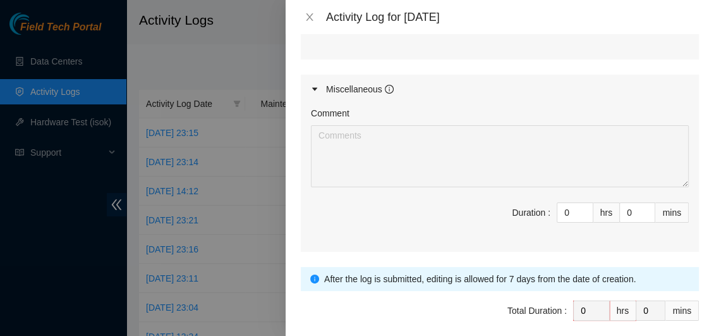
scroll to position [647, 0]
click at [564, 207] on input "0" at bounding box center [575, 211] width 35 height 19
type input "5"
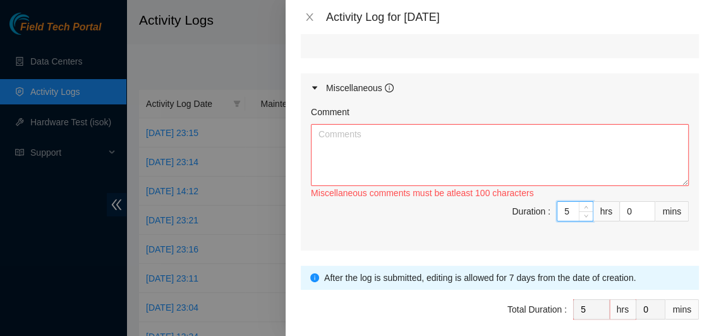
type input "5"
click at [371, 137] on textarea "Comment" at bounding box center [500, 155] width 378 height 62
type textarea "W"
click at [403, 133] on textarea "Assisted [PERSON_NAME] with" at bounding box center [500, 155] width 378 height 62
type textarea "A"
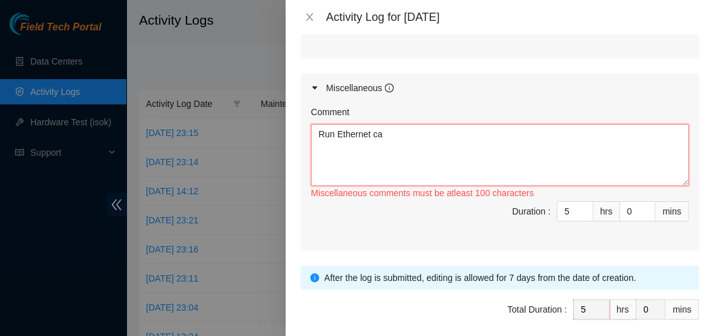
click at [338, 133] on textarea "Run Ethernet ca" at bounding box center [500, 155] width 378 height 62
click at [449, 133] on textarea "Run and inserted Ethernet ca" at bounding box center [500, 155] width 378 height 62
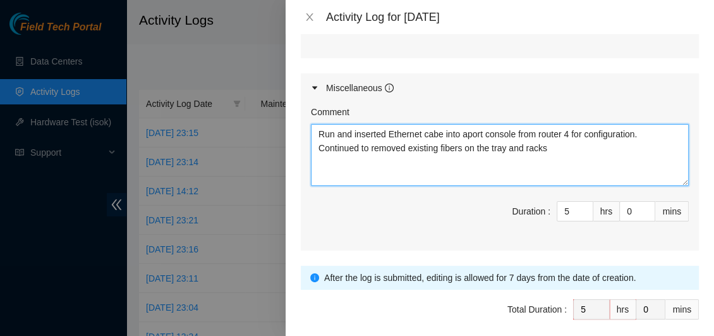
click at [409, 145] on textarea "Run and inserted Ethernet cabe into aport console from router 4 for configurati…" at bounding box center [500, 155] width 378 height 62
click at [544, 148] on textarea "Run and inserted Ethernet cabe into aport console from router 4 for configurati…" at bounding box center [500, 155] width 378 height 62
type textarea "Run and inserted Ethernet cabe into aport console from router 4 for configurati…"
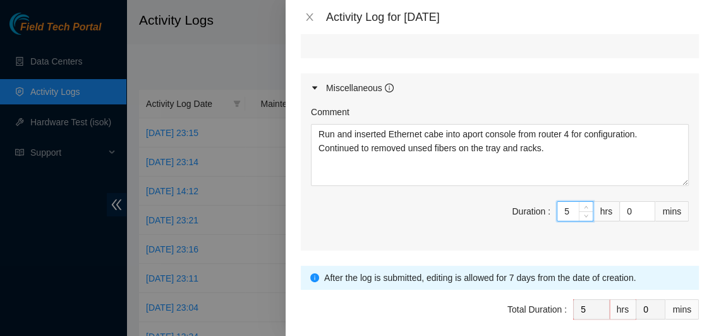
click at [561, 207] on input "5" at bounding box center [575, 211] width 35 height 19
type input "0"
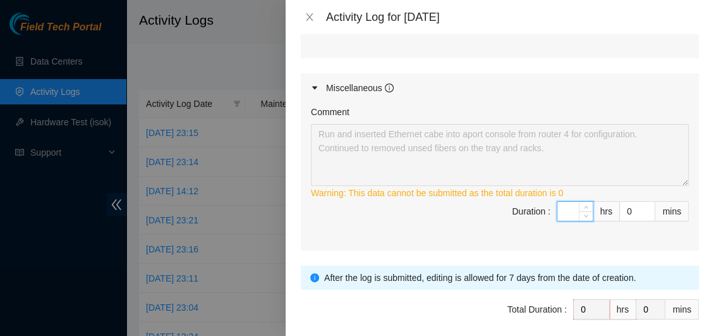
type input "6"
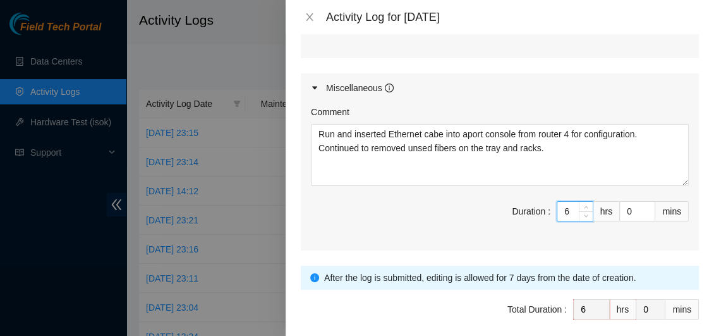
type input "6"
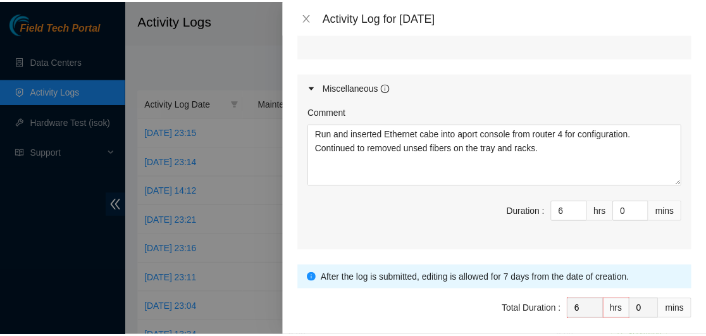
scroll to position [697, 0]
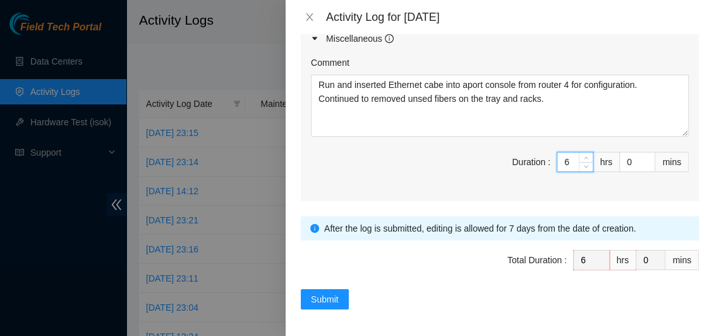
click at [561, 159] on input "6" at bounding box center [575, 161] width 35 height 19
type input "0"
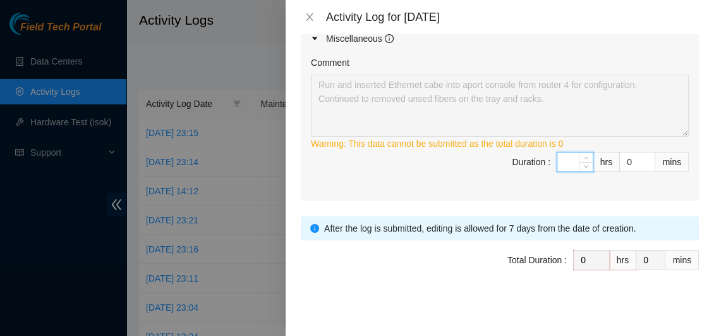
type input "8"
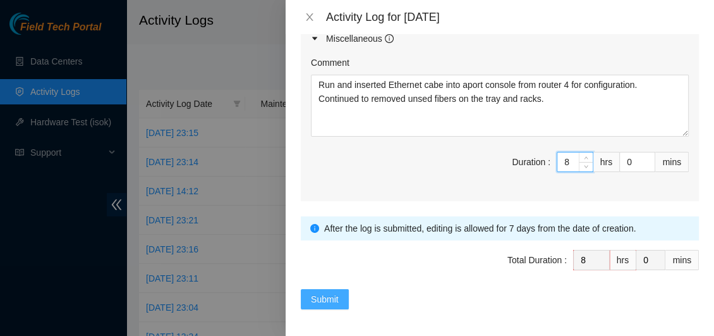
type input "8"
click at [319, 292] on span "Submit" at bounding box center [325, 299] width 28 height 14
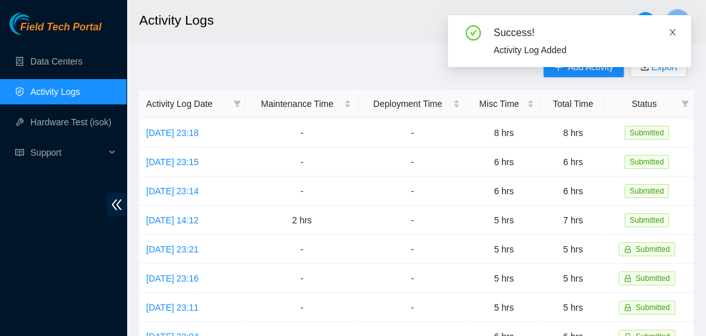
click at [668, 34] on icon "close" at bounding box center [672, 32] width 9 height 9
